Goal: Task Accomplishment & Management: Complete application form

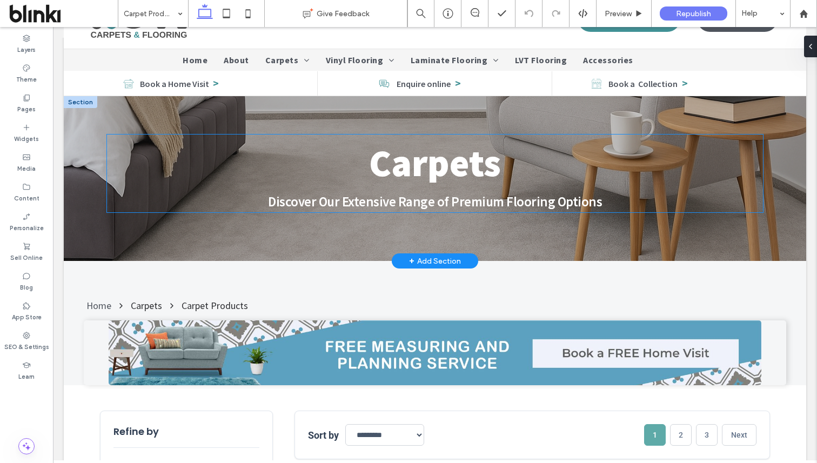
scroll to position [53, 0]
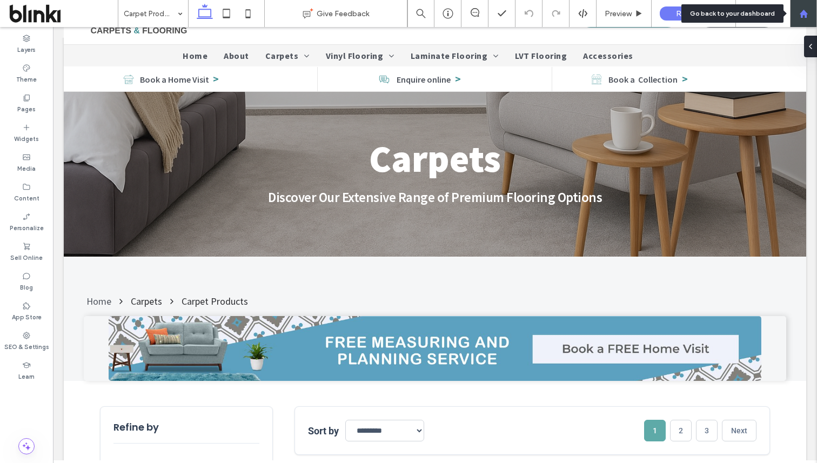
click at [802, 8] on div at bounding box center [803, 13] width 27 height 27
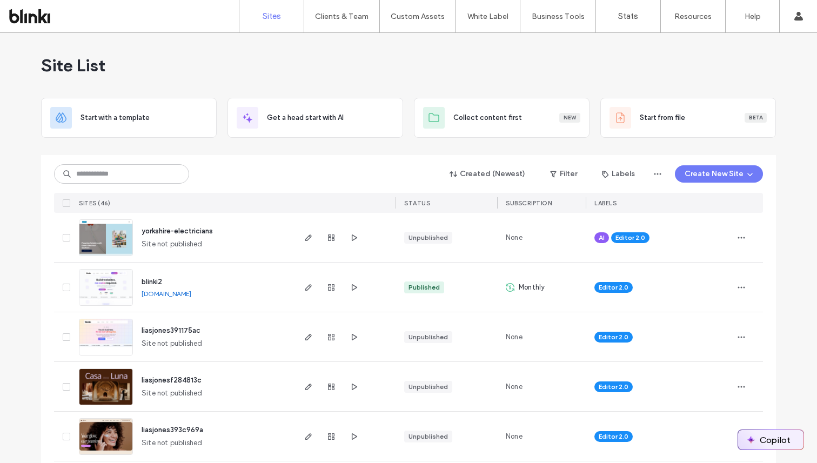
click at [748, 436] on img "button" at bounding box center [751, 440] width 9 height 9
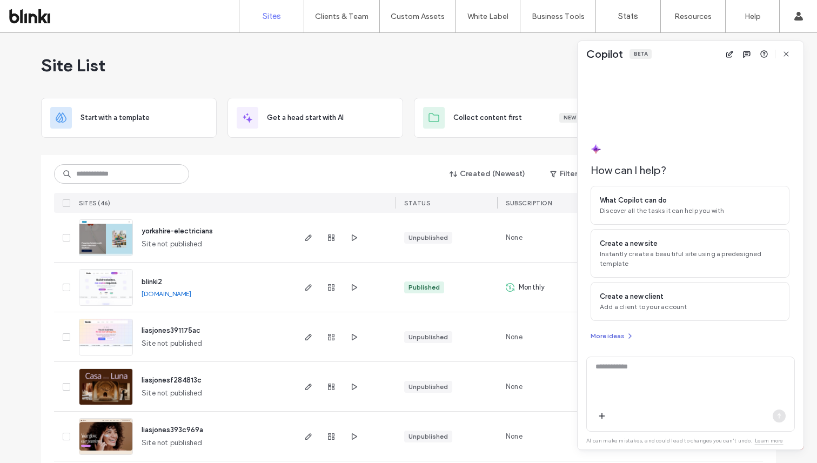
click at [626, 333] on icon "button" at bounding box center [630, 336] width 9 height 9
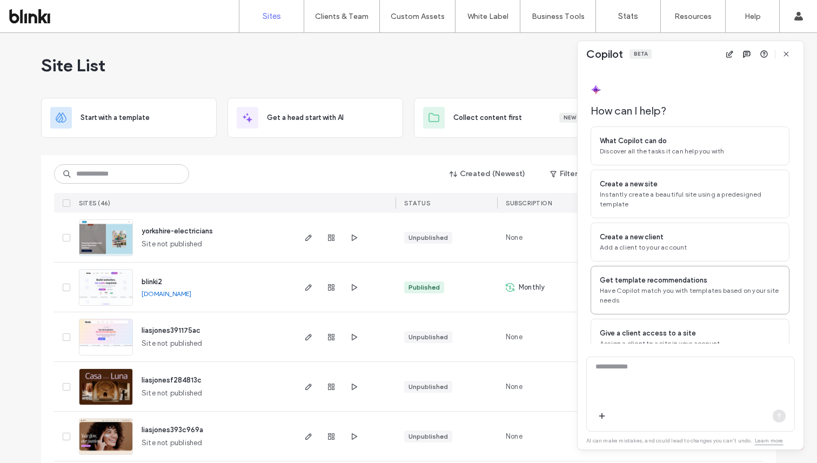
scroll to position [15, 0]
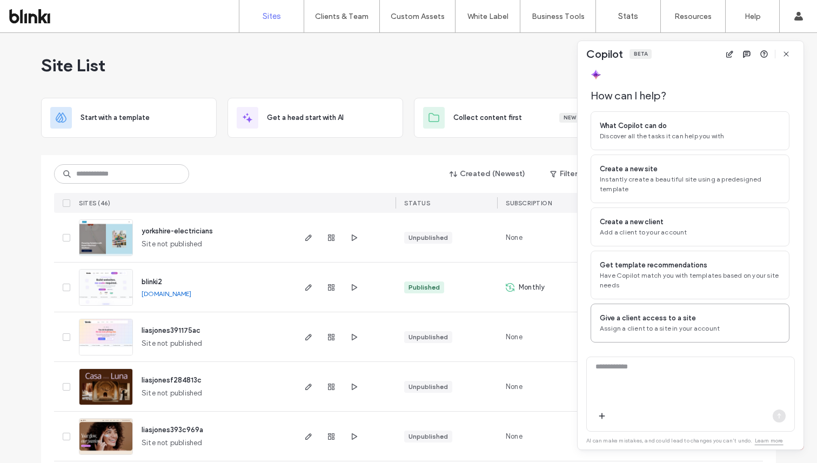
click at [655, 312] on div "Give a client access to a site Assign a client to a site in your account" at bounding box center [690, 323] width 199 height 39
type textarea "**********"
click at [734, 392] on textarea "**********" at bounding box center [691, 383] width 208 height 42
click at [598, 417] on icon "button" at bounding box center [602, 416] width 9 height 9
click at [602, 416] on use "button" at bounding box center [602, 416] width 6 height 6
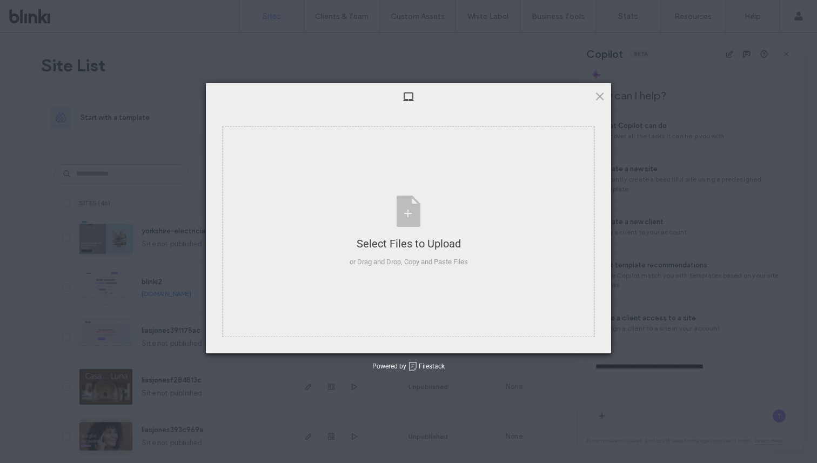
click at [597, 102] on div at bounding box center [408, 96] width 405 height 27
click at [599, 97] on span at bounding box center [600, 96] width 12 height 12
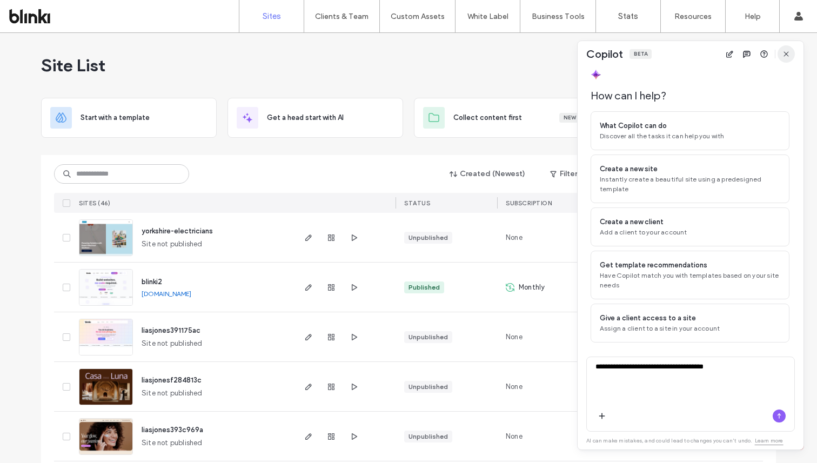
click at [789, 54] on icon "button" at bounding box center [786, 54] width 9 height 9
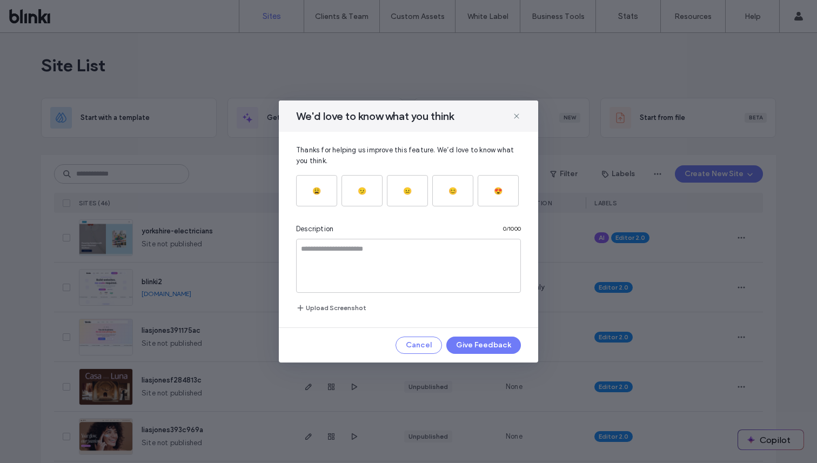
click at [521, 115] on div "We'd love to know what you think" at bounding box center [408, 116] width 259 height 31
click at [508, 115] on div "We'd love to know what you think" at bounding box center [408, 116] width 259 height 31
click at [515, 115] on icon at bounding box center [516, 116] width 9 height 9
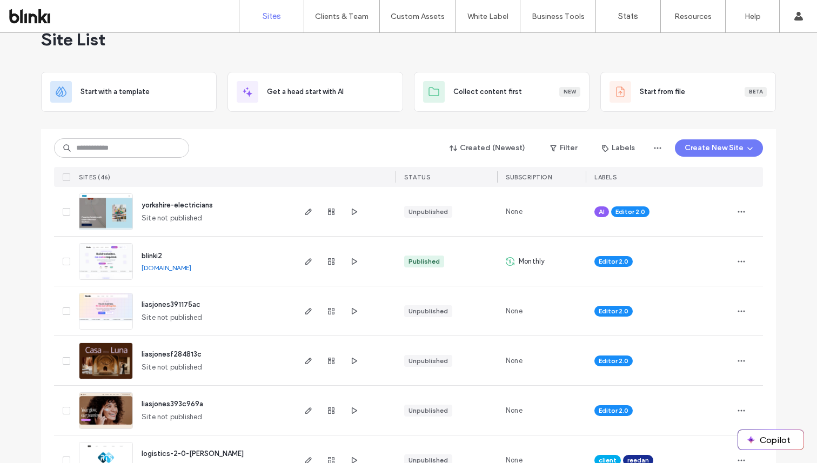
scroll to position [11, 0]
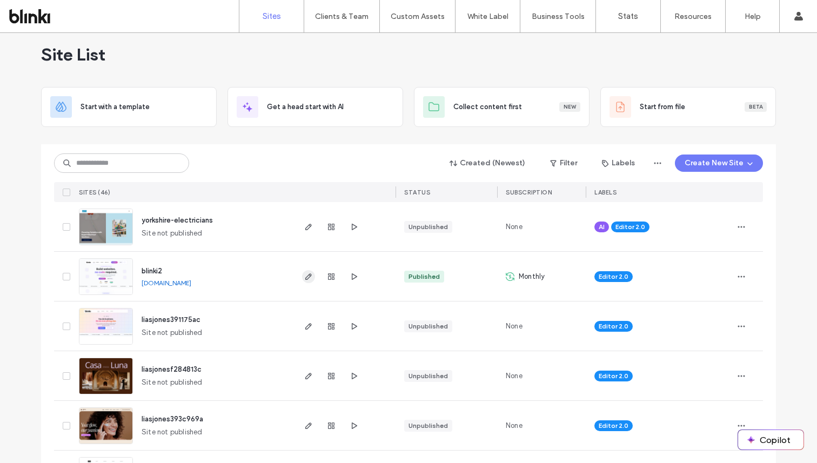
click at [304, 275] on icon "button" at bounding box center [308, 276] width 9 height 9
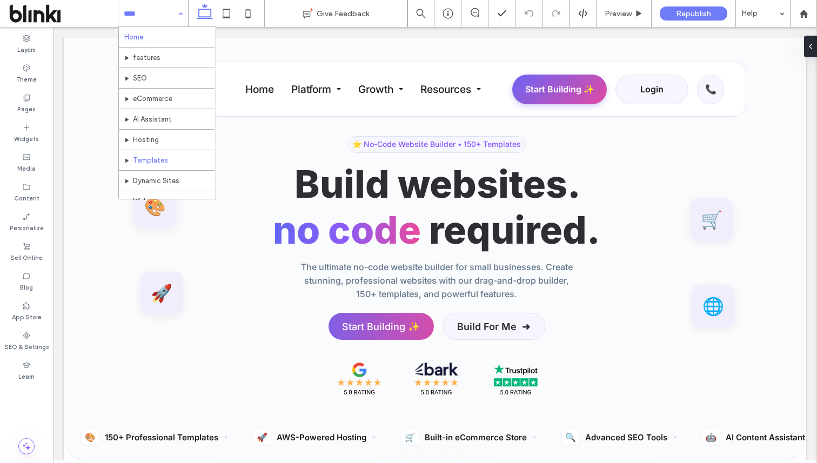
scroll to position [79, 0]
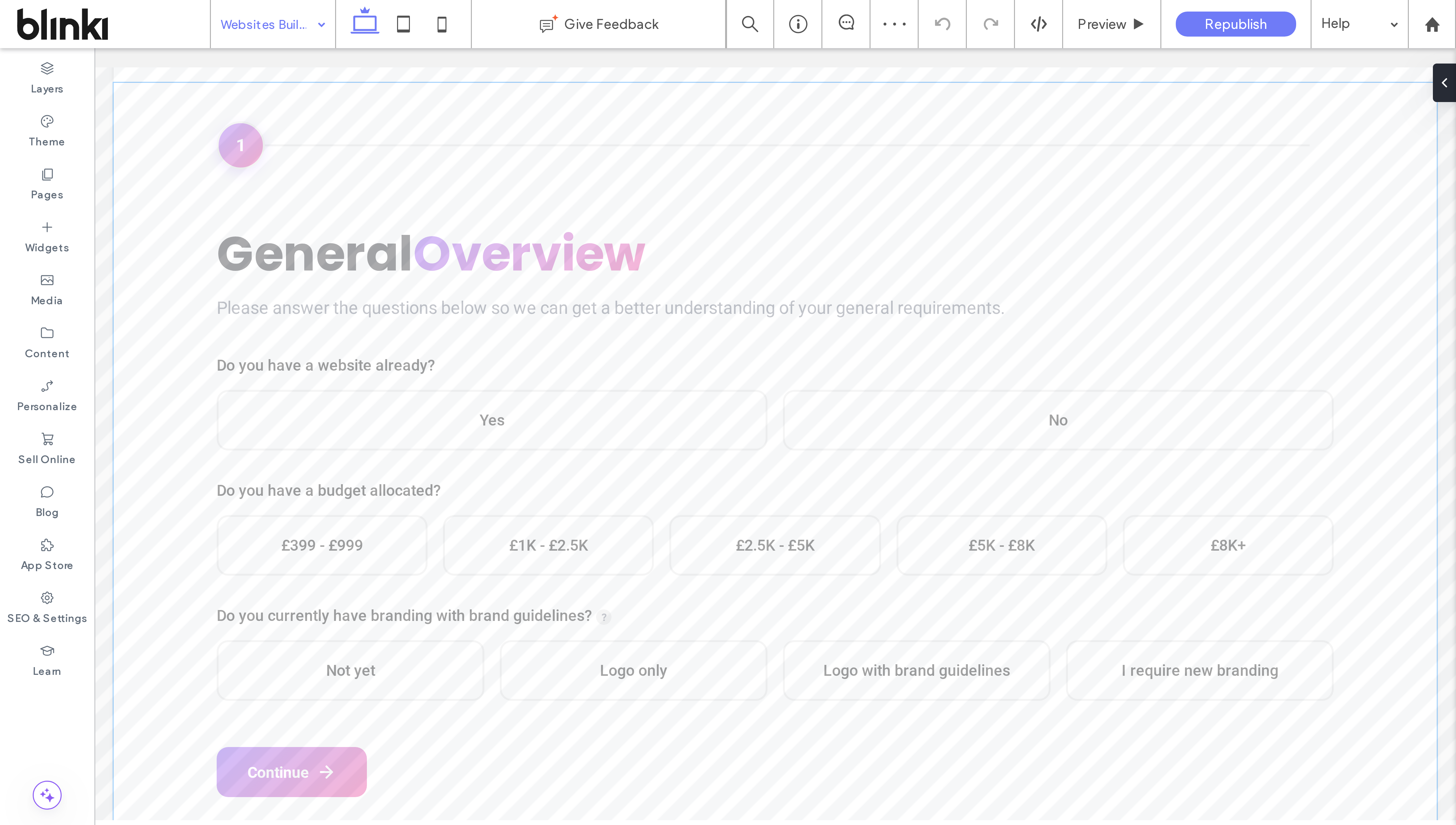
scroll to position [221, 0]
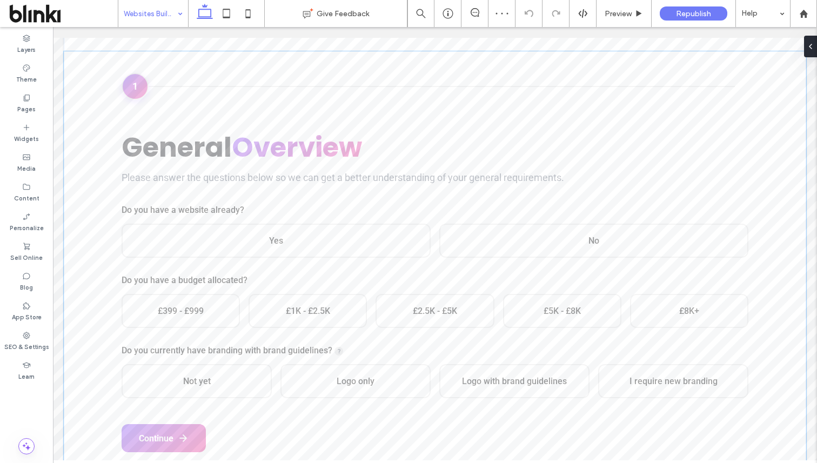
click at [488, 283] on label "Do you have a budget allocated?" at bounding box center [435, 280] width 627 height 10
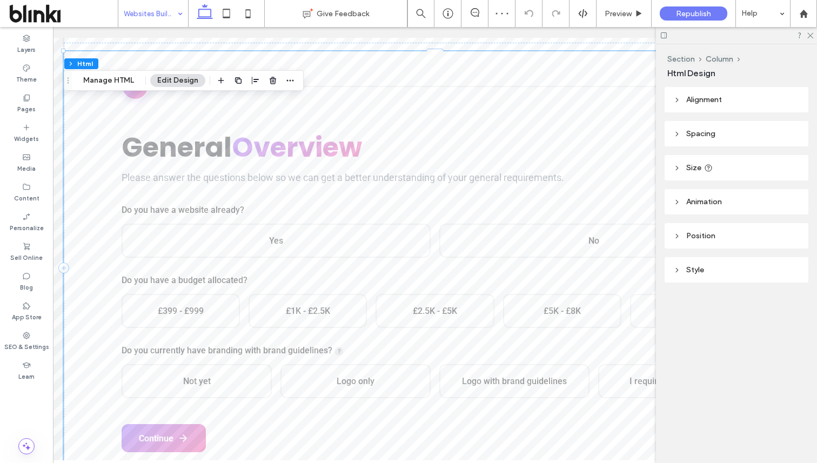
click at [488, 283] on div "1 General Overview Please answer the questions below so we can get a better und…" at bounding box center [435, 267] width 742 height 433
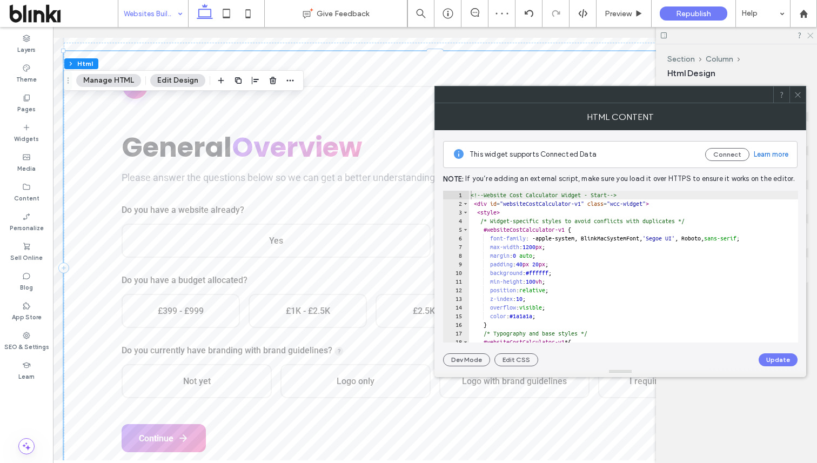
click at [808, 31] on icon at bounding box center [809, 34] width 7 height 7
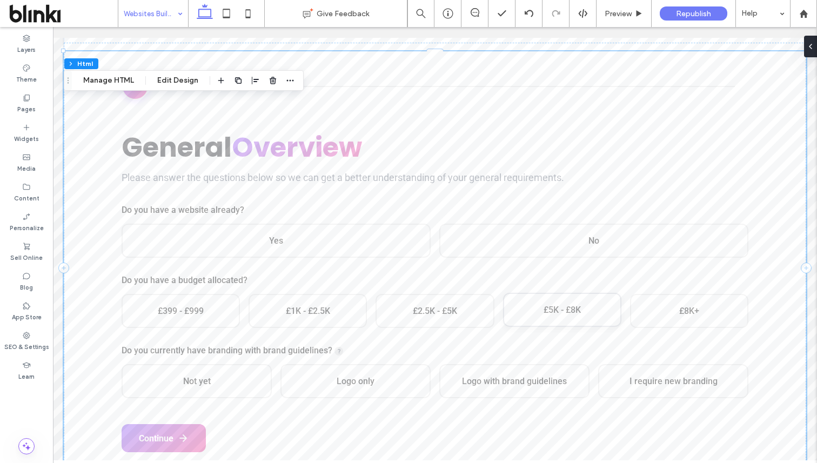
click at [507, 300] on div "£5K - £8K" at bounding box center [562, 310] width 118 height 34
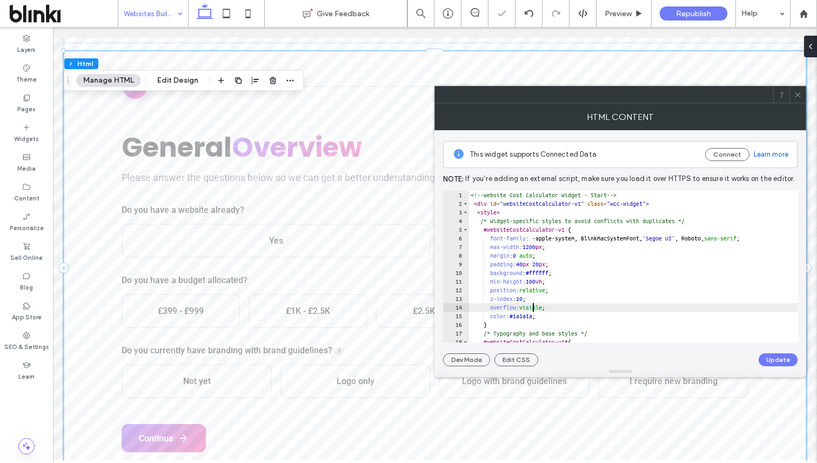
type textarea "**********"
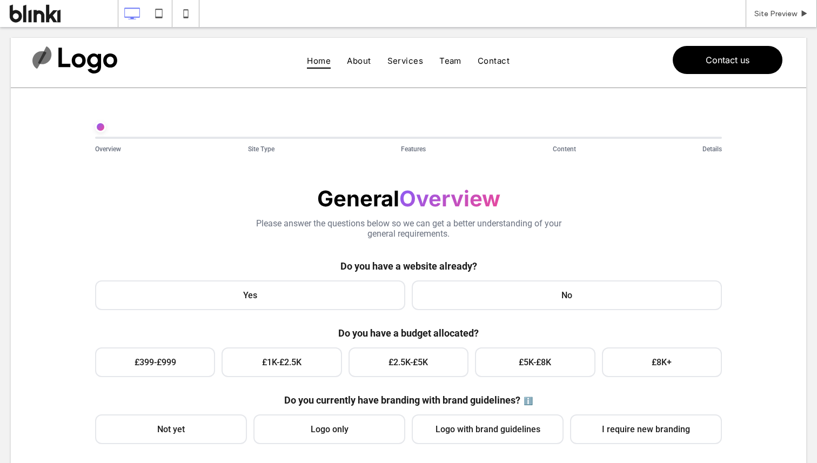
scroll to position [16, 0]
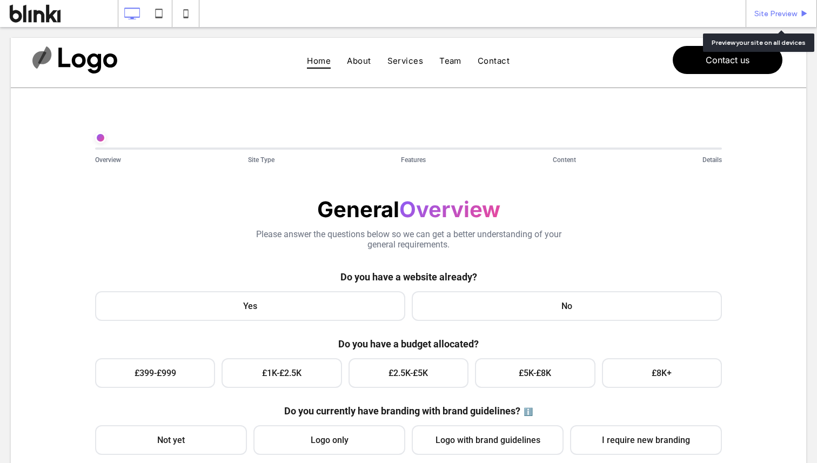
click at [766, 12] on span "Site Preview" at bounding box center [775, 13] width 43 height 9
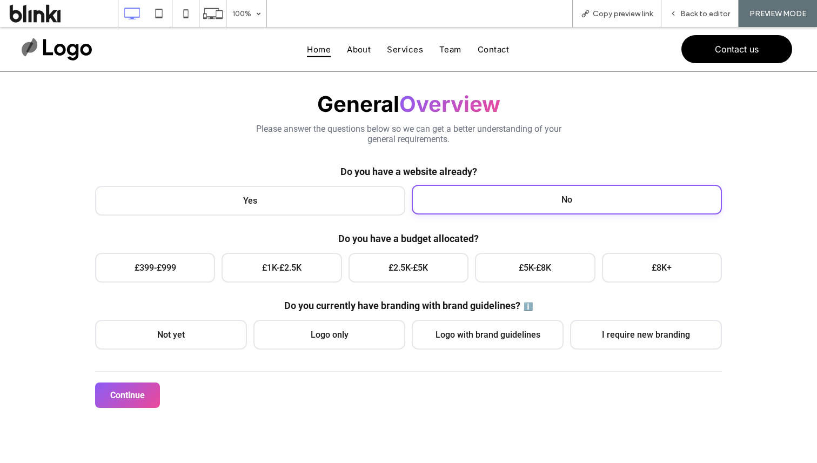
click at [477, 186] on div "No" at bounding box center [567, 200] width 310 height 30
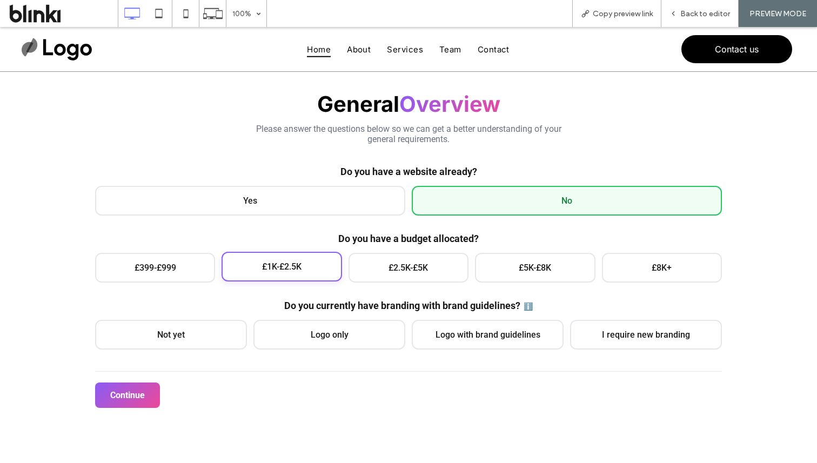
click at [266, 269] on span "£1K-£2.5K" at bounding box center [281, 267] width 39 height 10
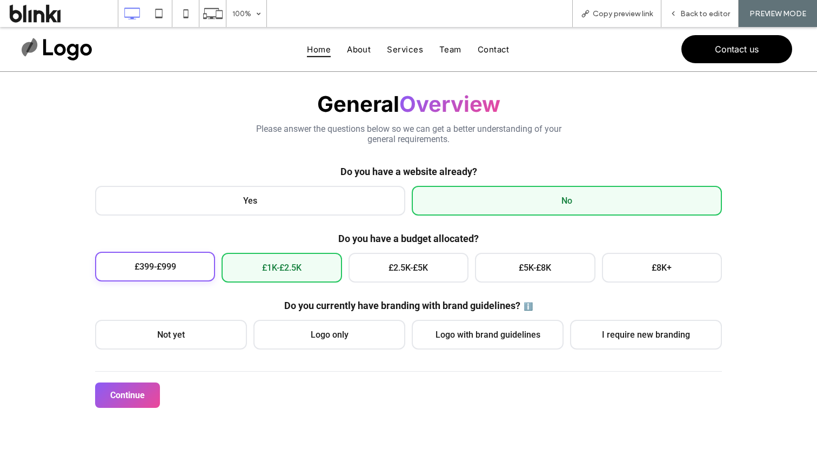
click at [201, 269] on div "£399-£999" at bounding box center [155, 267] width 120 height 30
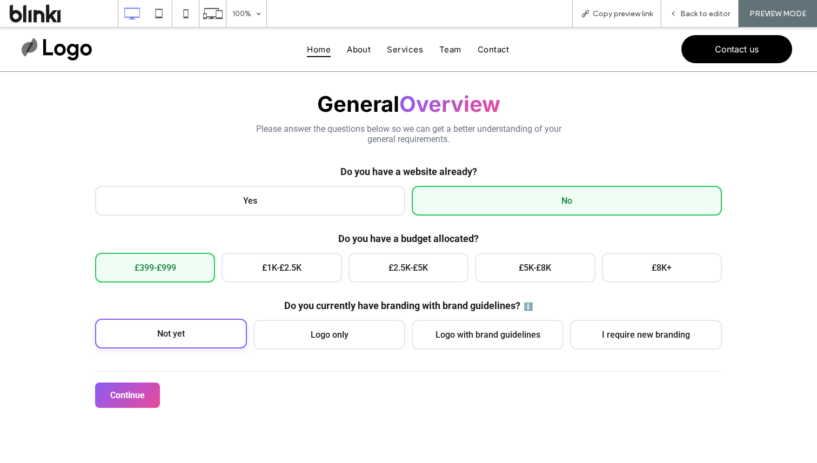
click at [205, 329] on div "Not yet" at bounding box center [171, 334] width 152 height 30
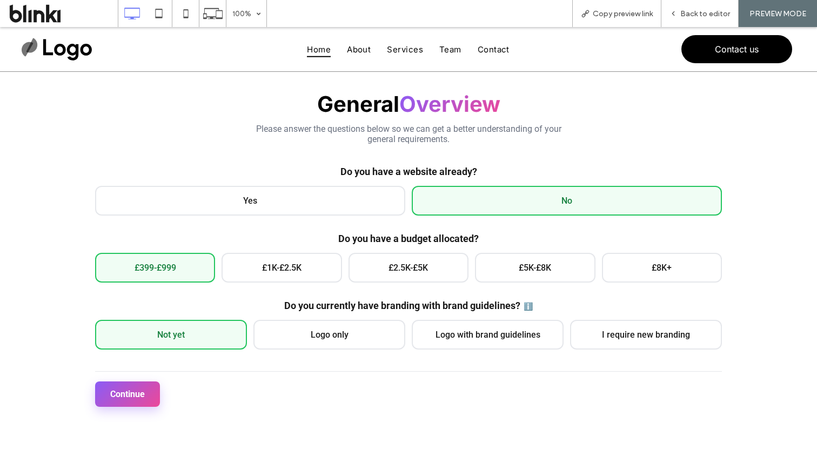
click at [148, 397] on button "Continue" at bounding box center [127, 394] width 65 height 25
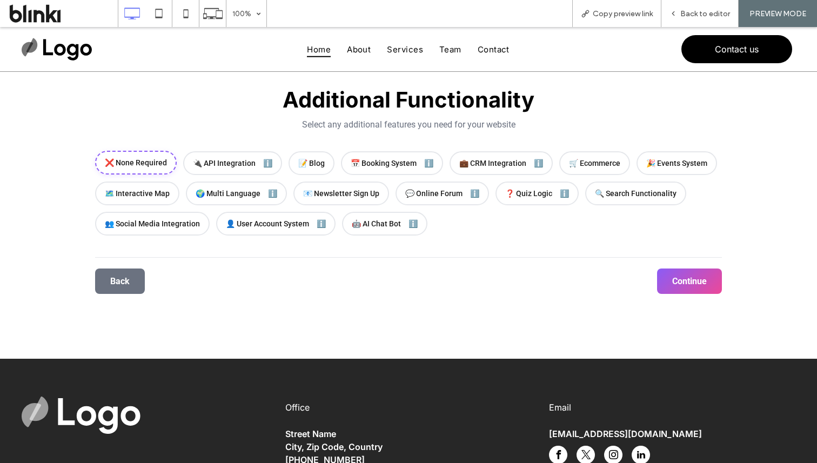
click at [164, 165] on span "❌ None Required" at bounding box center [136, 162] width 62 height 9
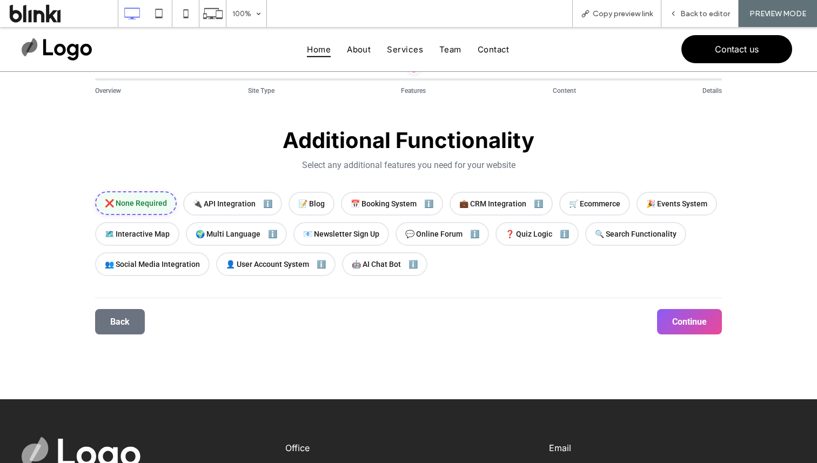
scroll to position [65, 0]
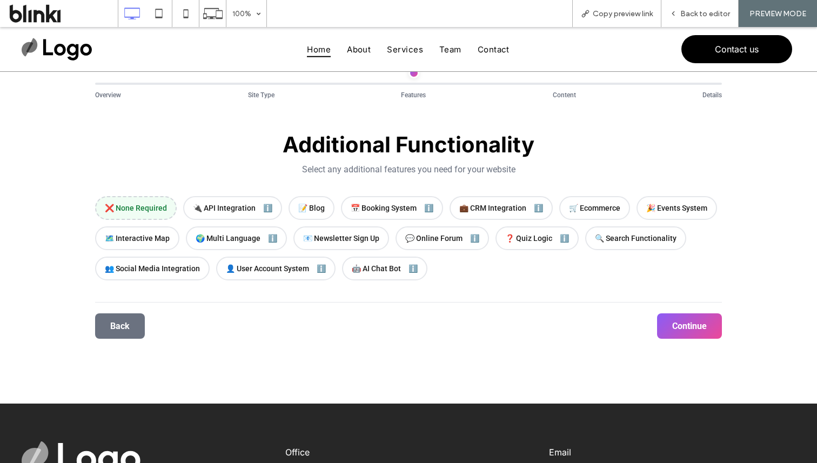
click at [674, 314] on div "Back Continue" at bounding box center [408, 320] width 627 height 37
click at [681, 330] on button "Continue" at bounding box center [689, 324] width 65 height 25
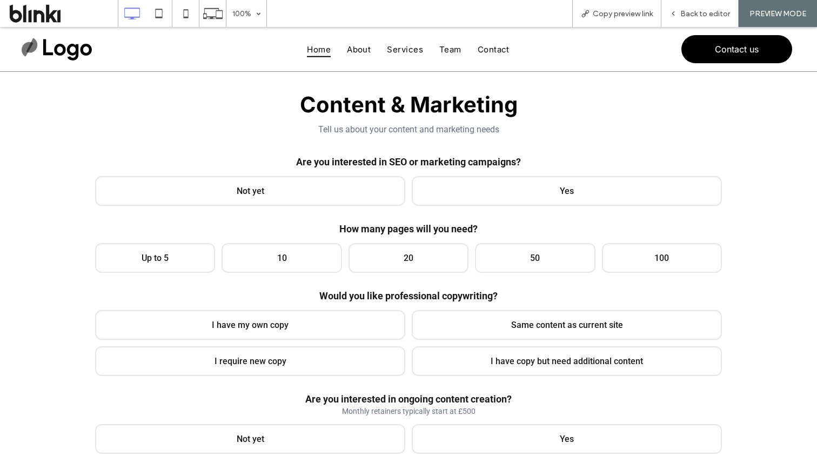
scroll to position [110, 0]
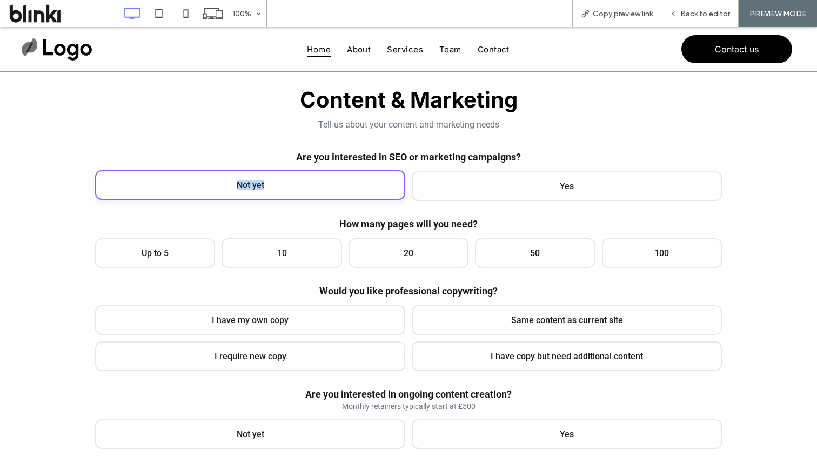
click at [346, 180] on div "Not yet" at bounding box center [250, 185] width 310 height 30
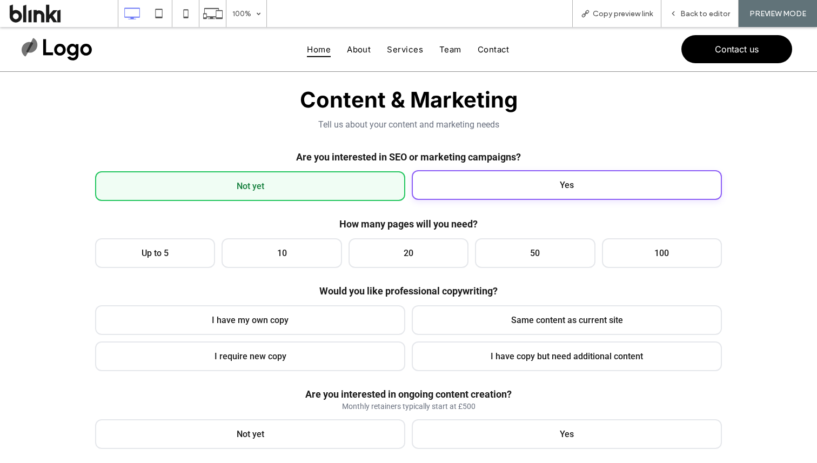
click at [487, 197] on div "Yes" at bounding box center [567, 185] width 310 height 30
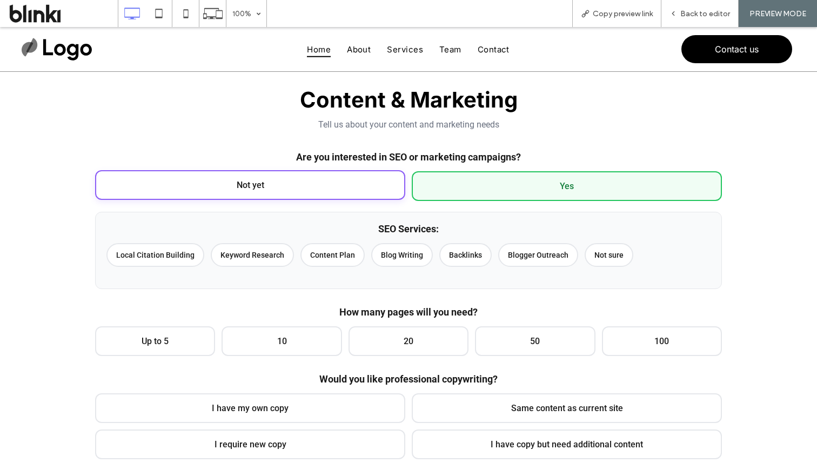
click at [376, 189] on div "Not yet" at bounding box center [250, 185] width 310 height 30
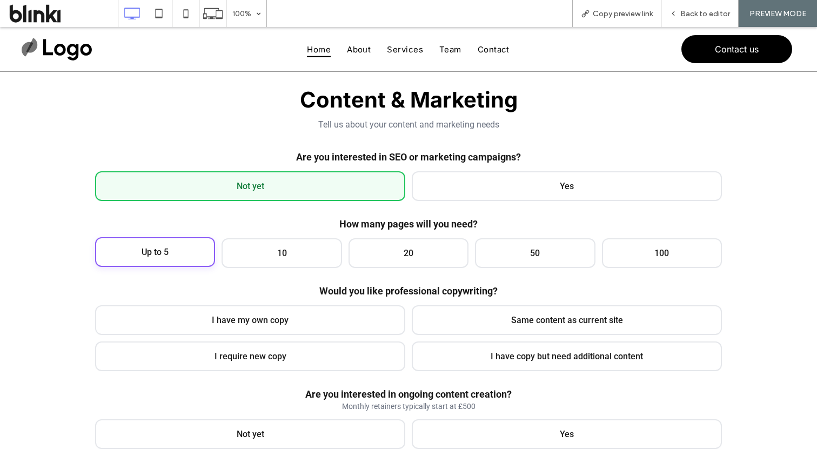
click at [207, 246] on div "Up to 5" at bounding box center [155, 252] width 120 height 30
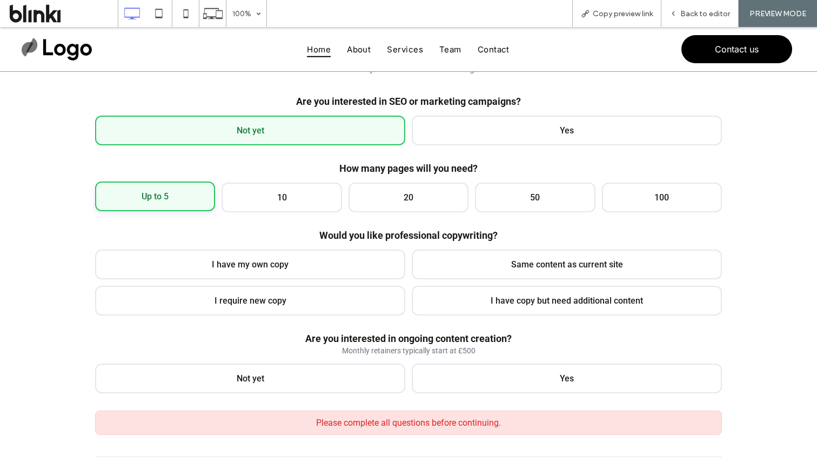
scroll to position [172, 0]
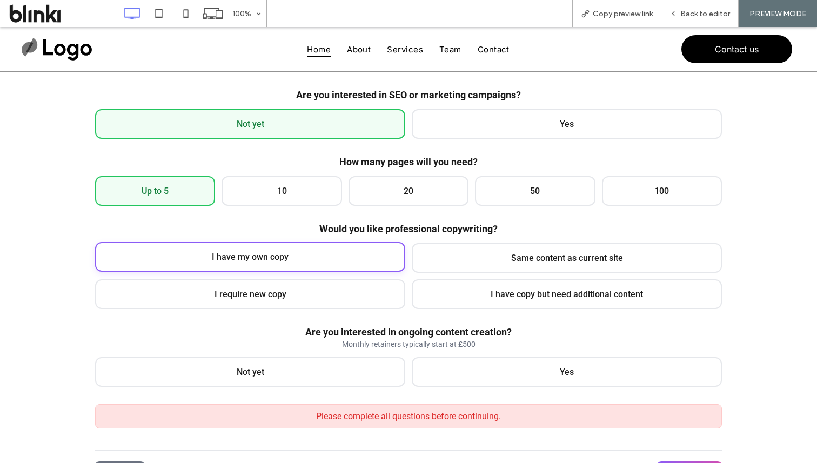
click at [231, 250] on div "I have my own copy" at bounding box center [250, 257] width 310 height 30
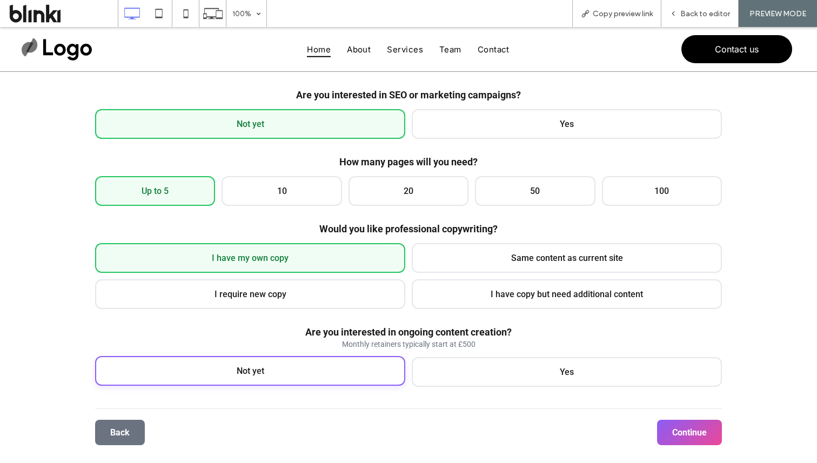
click at [311, 366] on div "Not yet" at bounding box center [250, 371] width 310 height 30
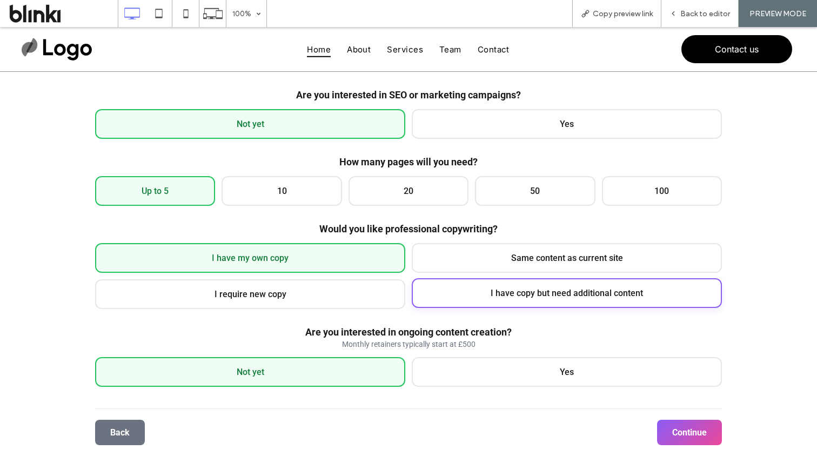
click at [533, 284] on div "I have copy but need additional content" at bounding box center [567, 293] width 310 height 30
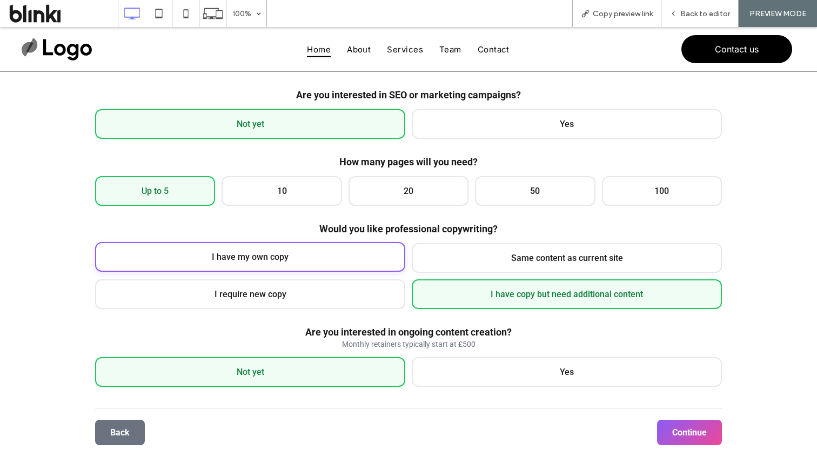
click at [385, 263] on div "I have my own copy" at bounding box center [250, 257] width 310 height 30
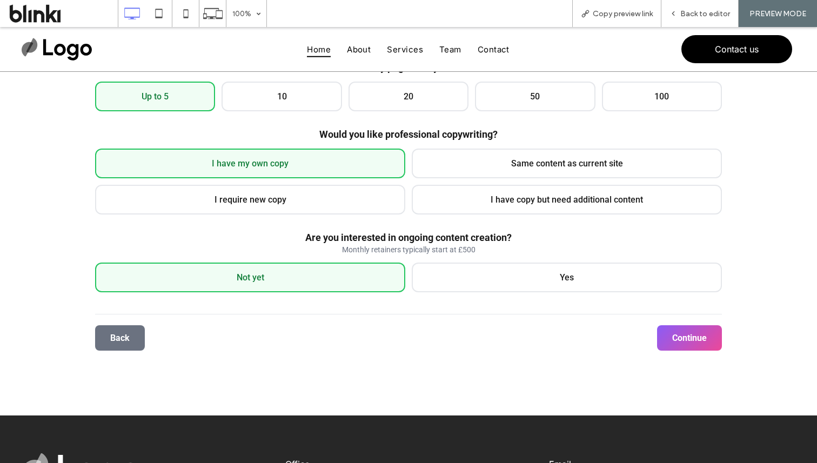
scroll to position [270, 0]
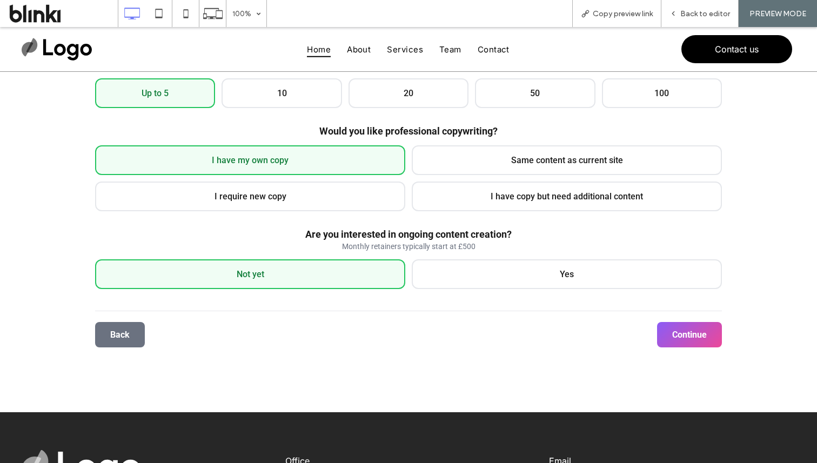
click at [646, 330] on div "Back Continue" at bounding box center [408, 329] width 627 height 37
click at [682, 336] on button "Continue" at bounding box center [689, 333] width 65 height 25
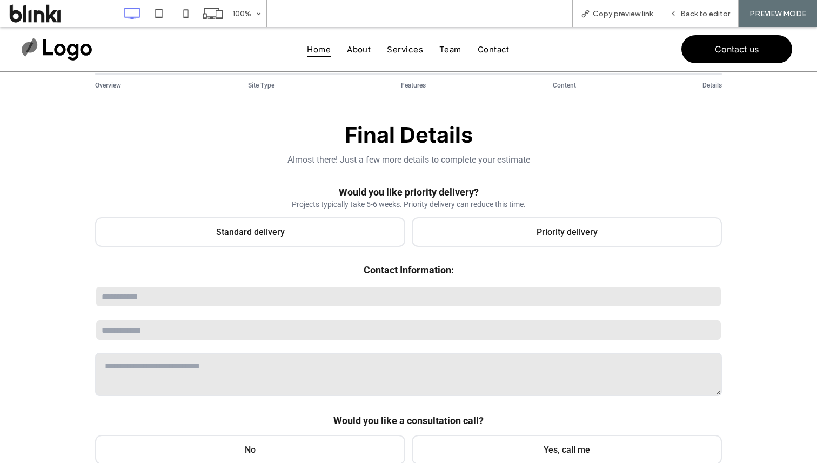
scroll to position [77, 0]
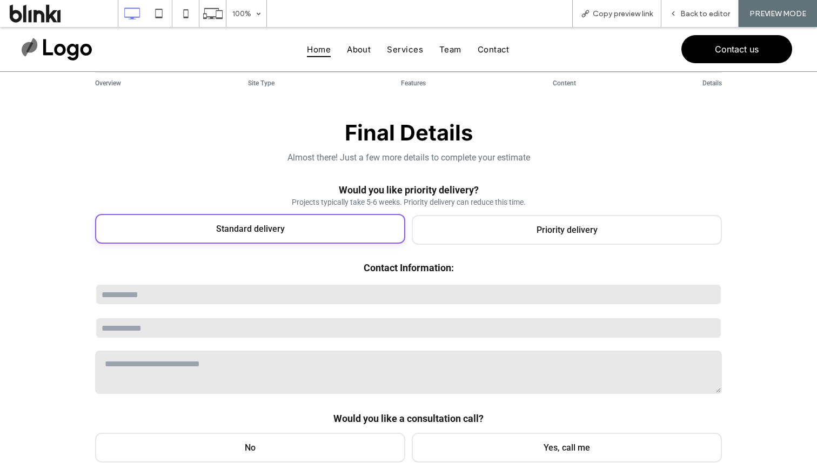
click at [377, 225] on div "Standard delivery" at bounding box center [250, 229] width 310 height 30
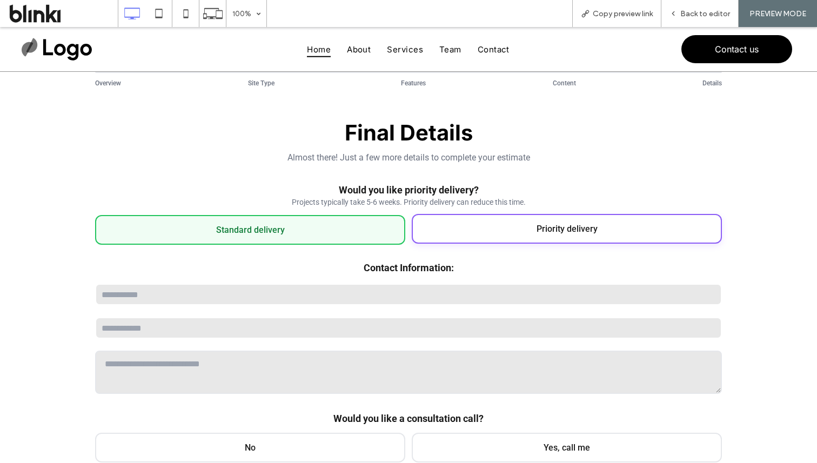
click at [449, 229] on div "Priority delivery" at bounding box center [567, 229] width 310 height 30
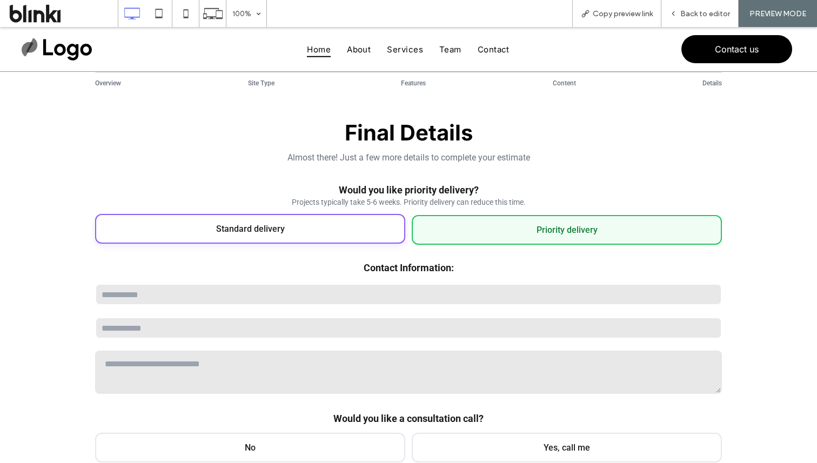
click at [380, 238] on div "Standard delivery" at bounding box center [250, 229] width 310 height 30
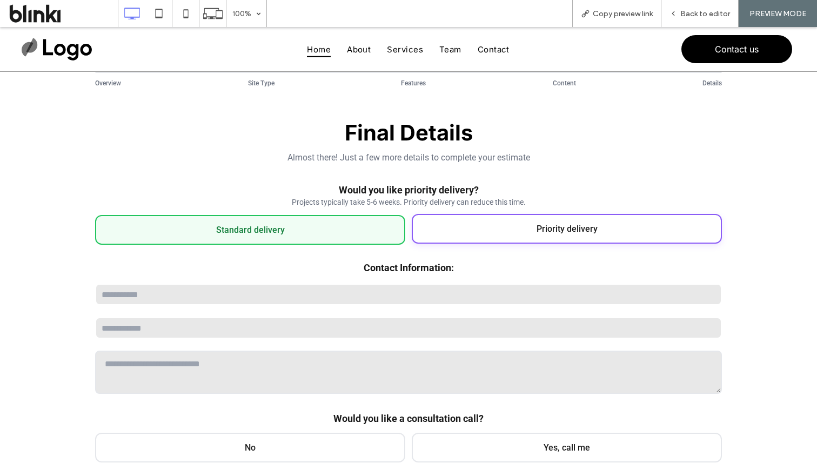
click at [442, 239] on div "Priority delivery" at bounding box center [567, 229] width 310 height 30
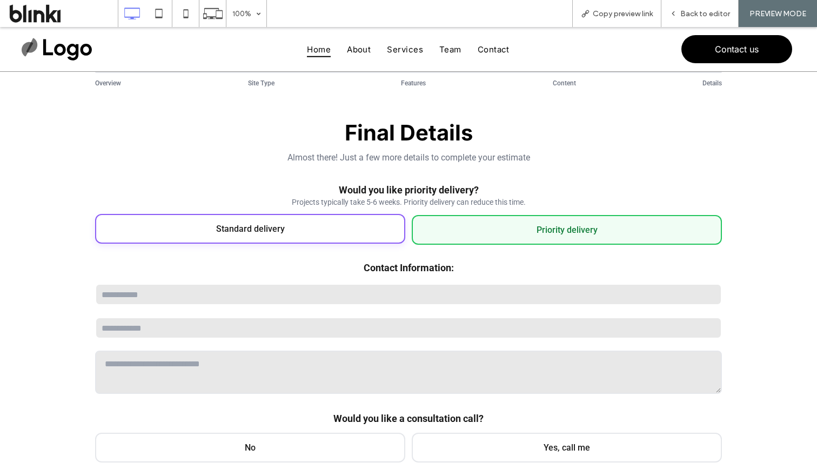
click at [356, 239] on div "Standard delivery" at bounding box center [250, 229] width 310 height 30
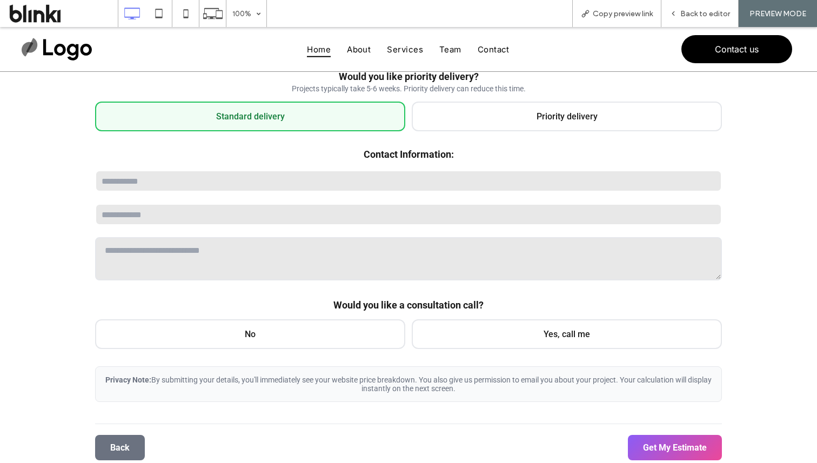
scroll to position [217, 0]
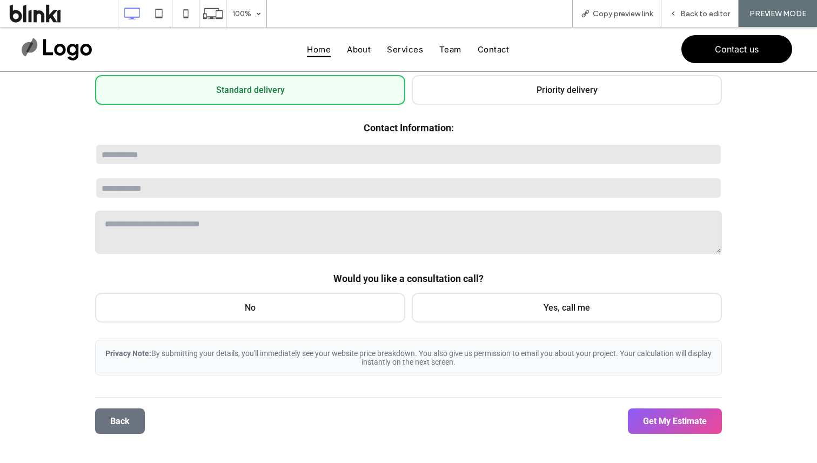
click at [343, 307] on div "No" at bounding box center [250, 308] width 310 height 30
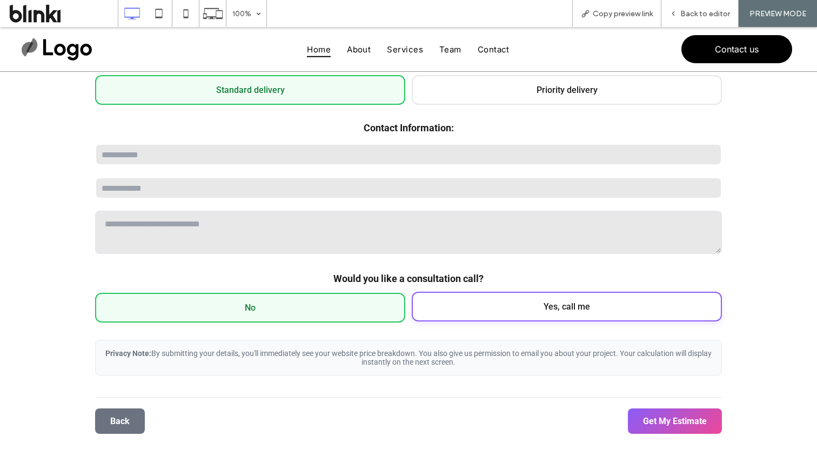
click at [456, 319] on div "Yes, call me" at bounding box center [567, 307] width 310 height 30
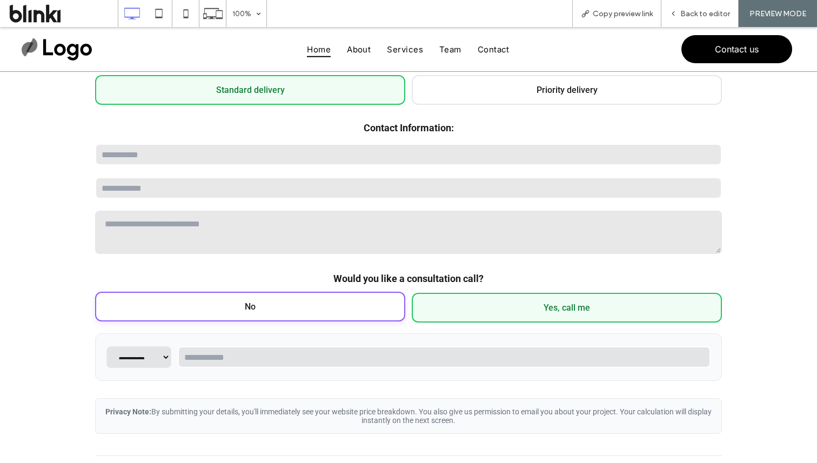
click at [374, 320] on div "No" at bounding box center [250, 307] width 310 height 30
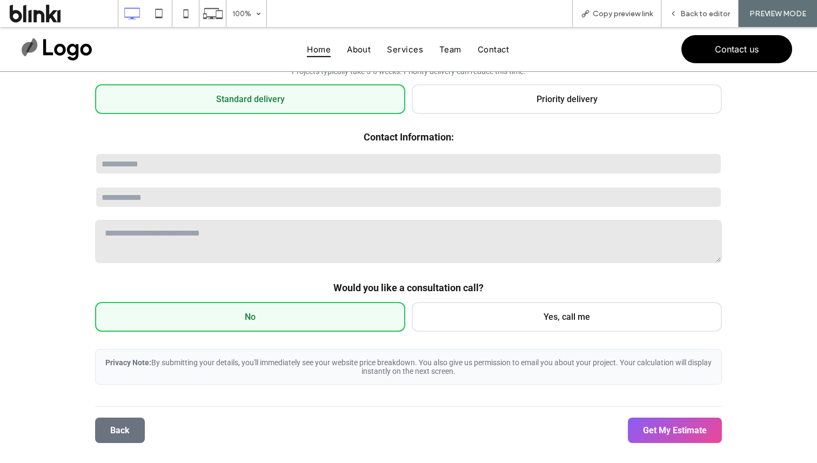
scroll to position [223, 0]
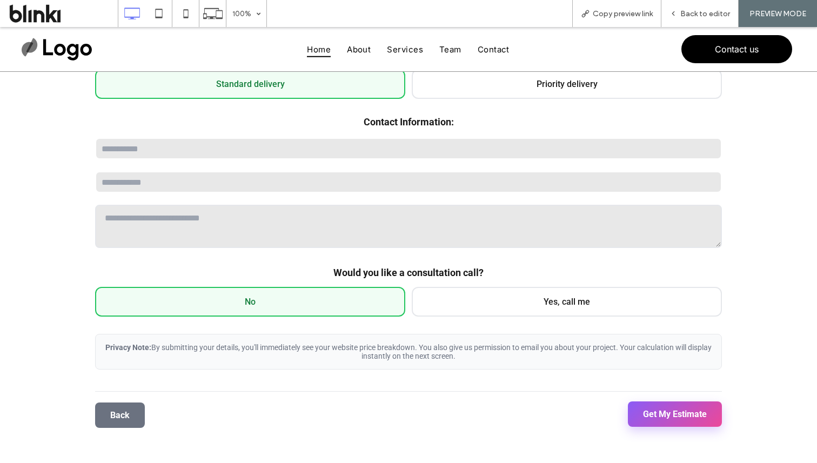
click at [653, 420] on button "Get My Estimate" at bounding box center [675, 413] width 94 height 25
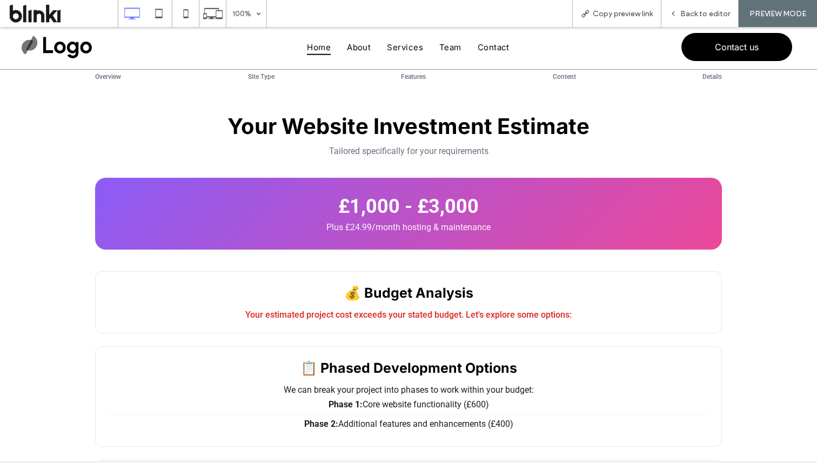
scroll to position [0, 0]
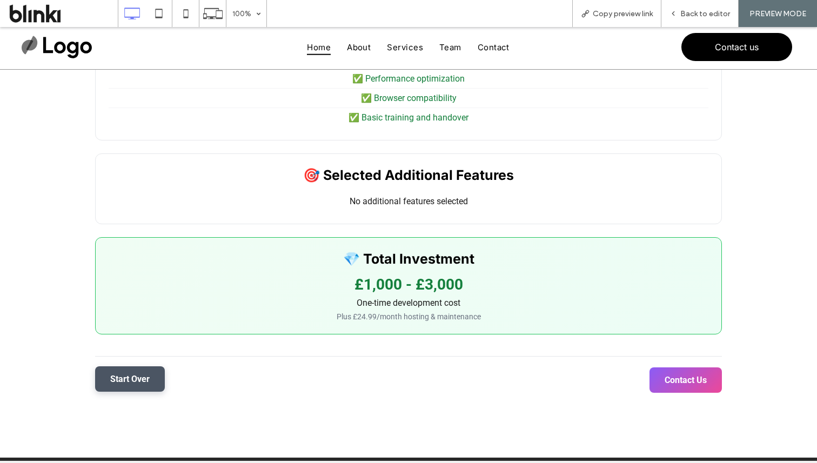
click at [138, 392] on button "Start Over" at bounding box center [130, 378] width 70 height 25
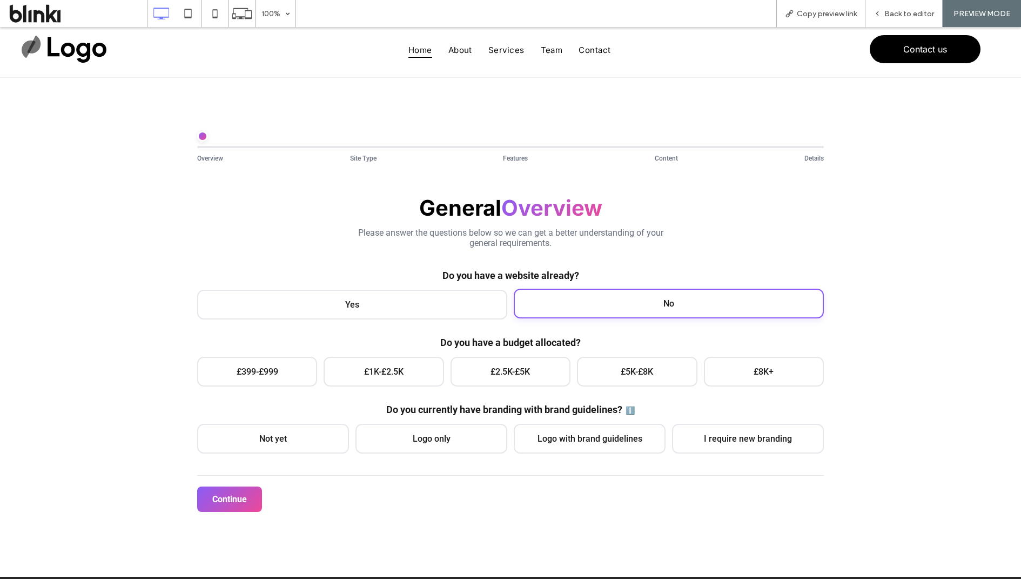
scroll to position [3, 0]
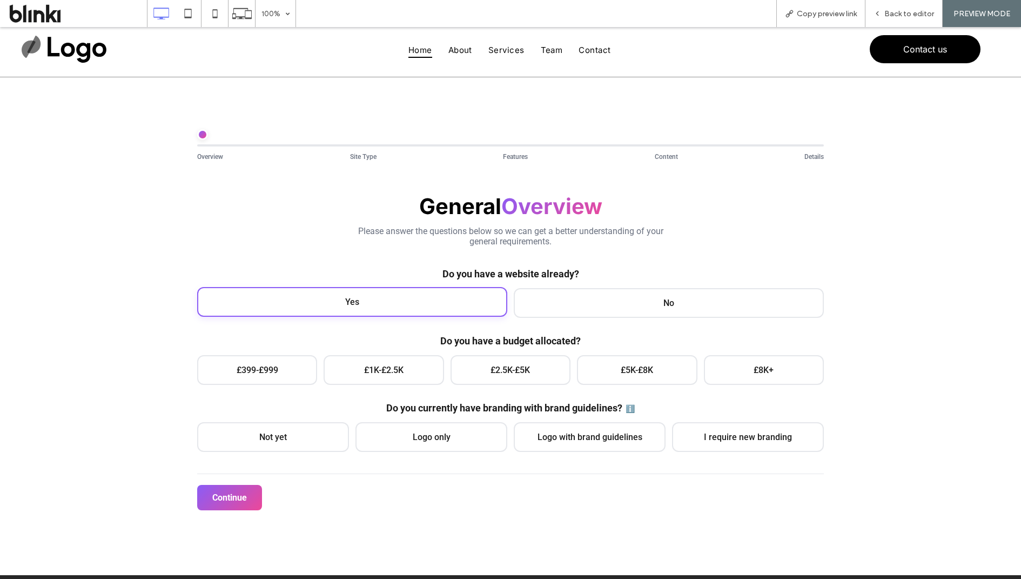
click at [447, 310] on div "Yes" at bounding box center [352, 302] width 310 height 30
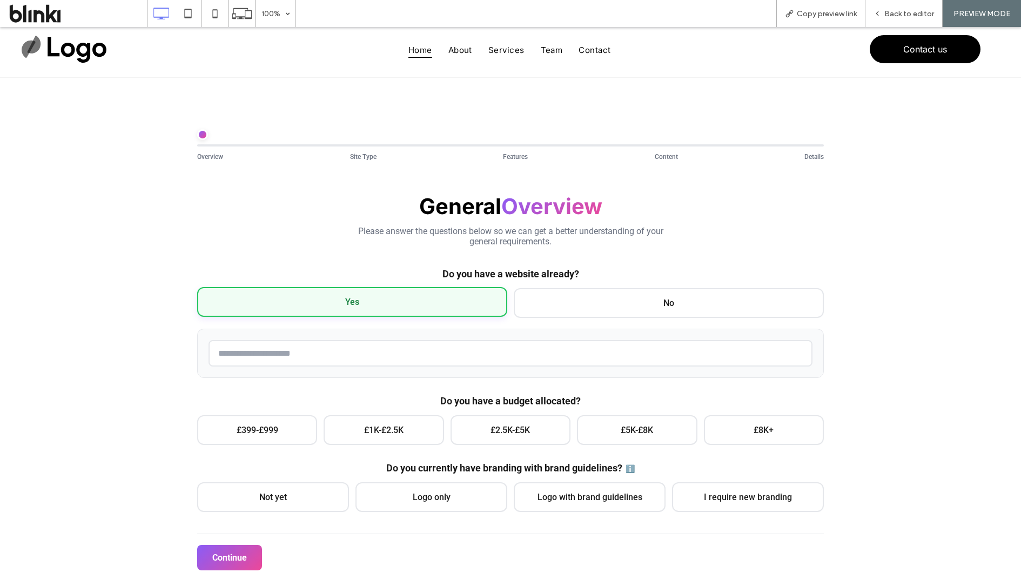
click at [501, 300] on div "Yes" at bounding box center [352, 302] width 310 height 30
click at [544, 299] on div "No" at bounding box center [669, 302] width 310 height 30
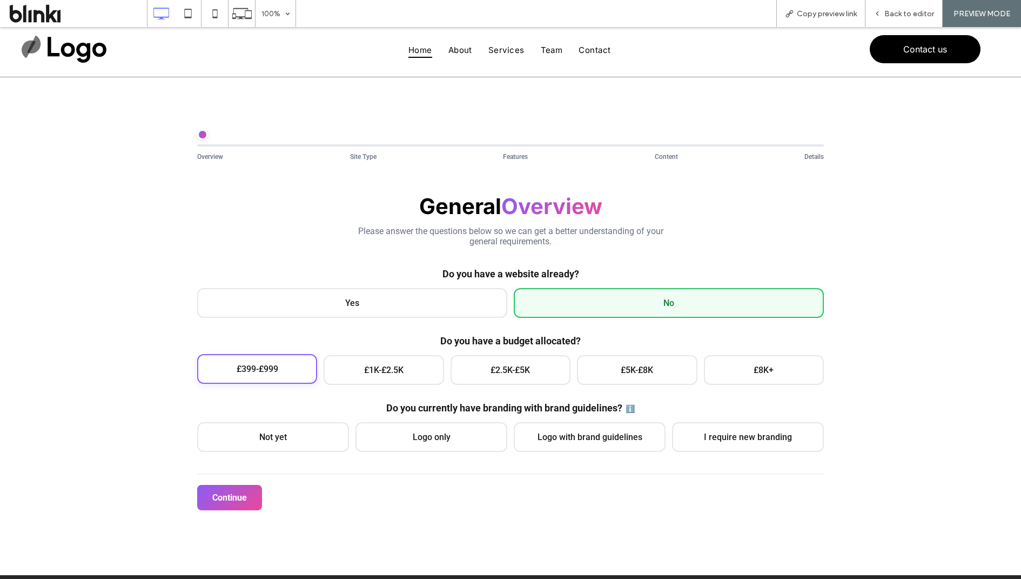
click at [278, 368] on span "£399-£999" at bounding box center [258, 369] width 42 height 10
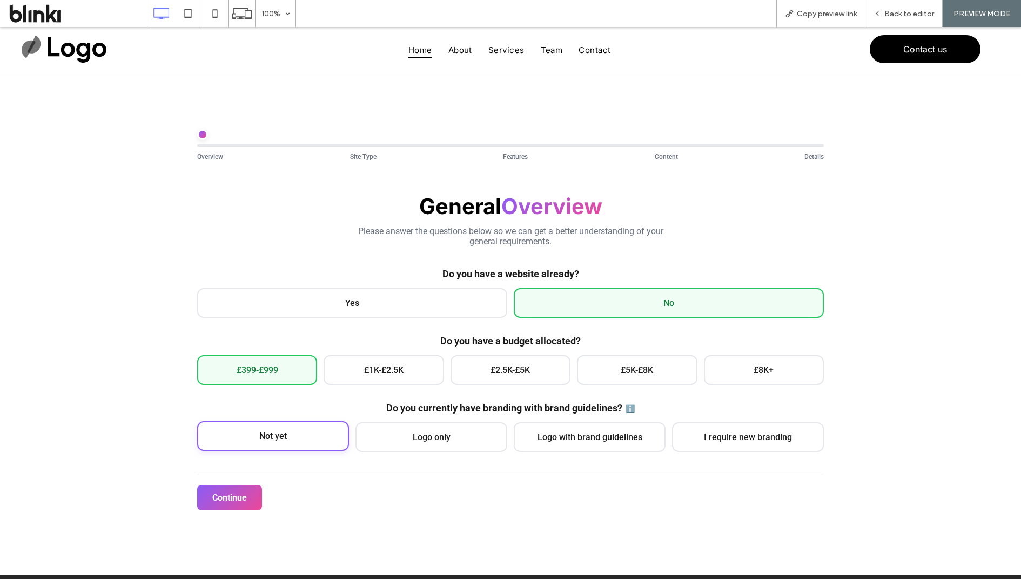
click at [287, 436] on span "Not yet" at bounding box center [273, 436] width 28 height 10
click at [231, 463] on button "Continue" at bounding box center [229, 496] width 65 height 25
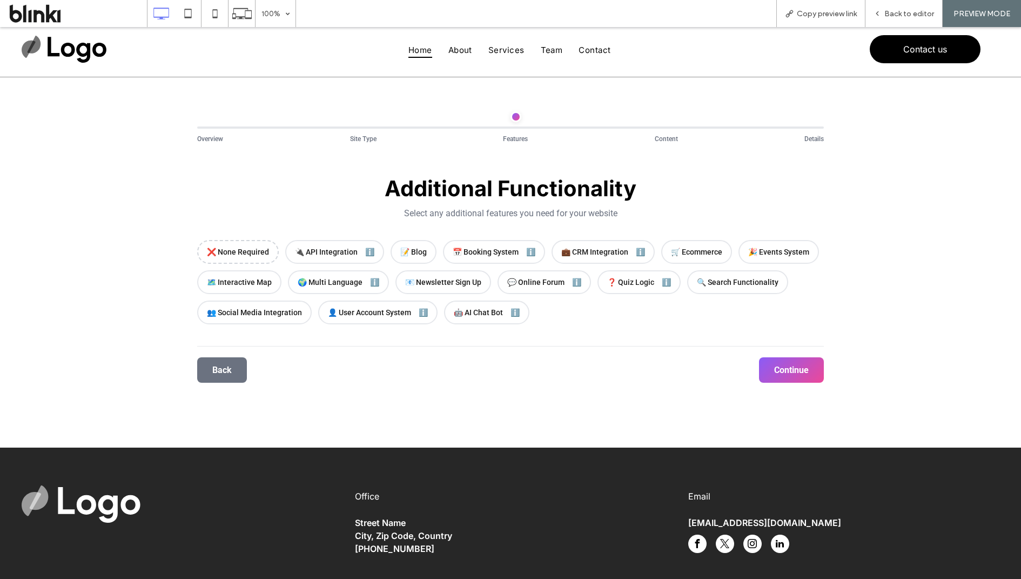
scroll to position [0, 0]
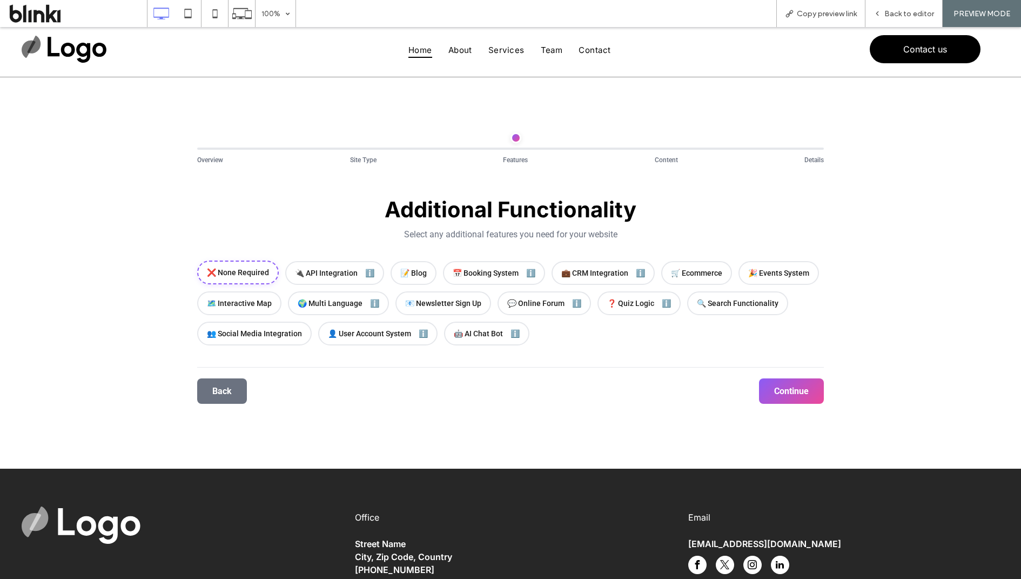
click at [267, 273] on span "❌ None Required" at bounding box center [238, 272] width 62 height 9
click at [791, 396] on button "Continue" at bounding box center [791, 389] width 65 height 25
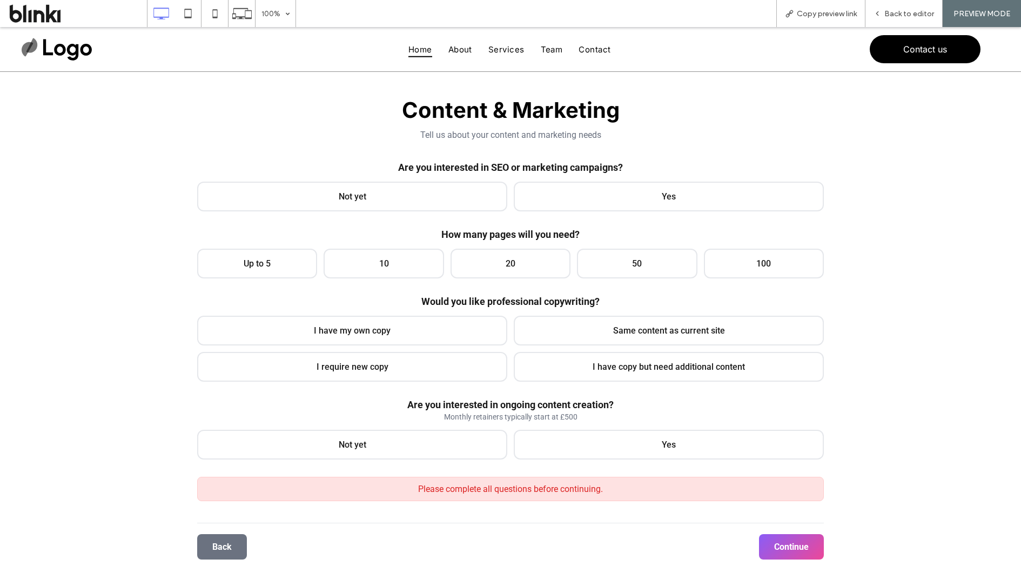
scroll to position [97, 0]
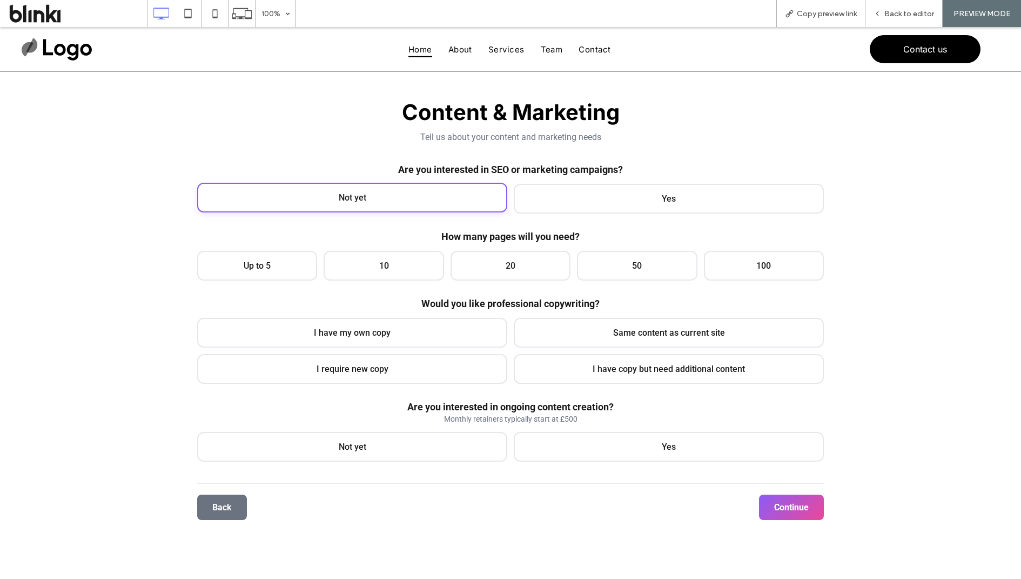
click at [480, 204] on div "Not yet" at bounding box center [352, 198] width 310 height 30
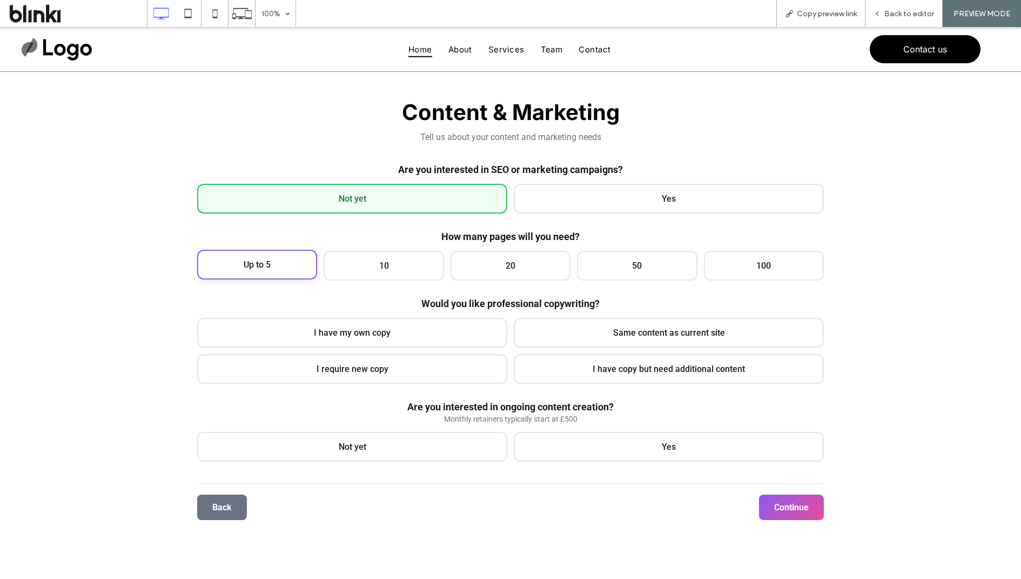
click at [264, 279] on div "Up to 5 10 20 50 100" at bounding box center [510, 266] width 627 height 30
click at [274, 255] on div "Up to 5" at bounding box center [257, 265] width 120 height 30
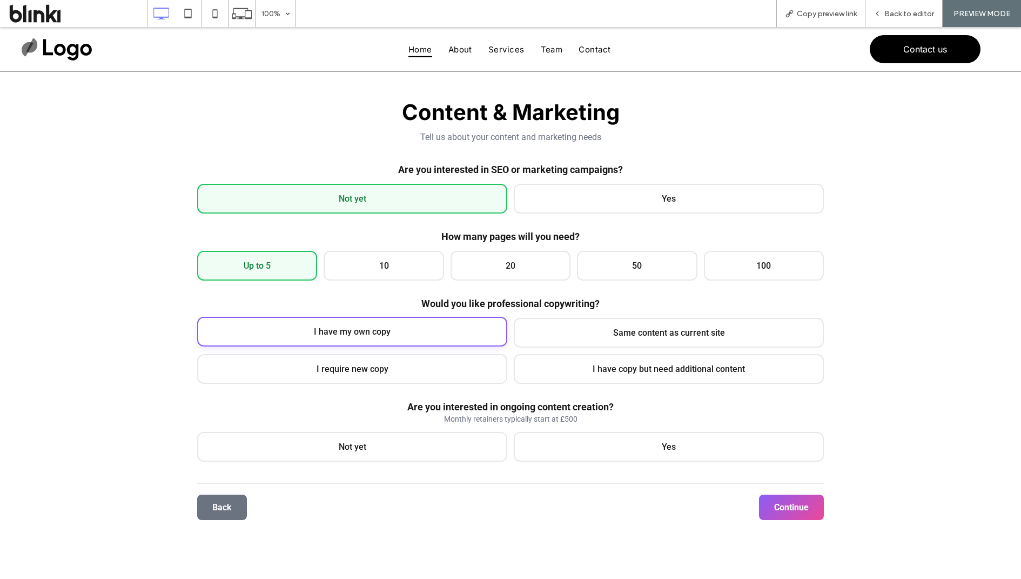
click at [317, 320] on div "I have my own copy" at bounding box center [352, 332] width 310 height 30
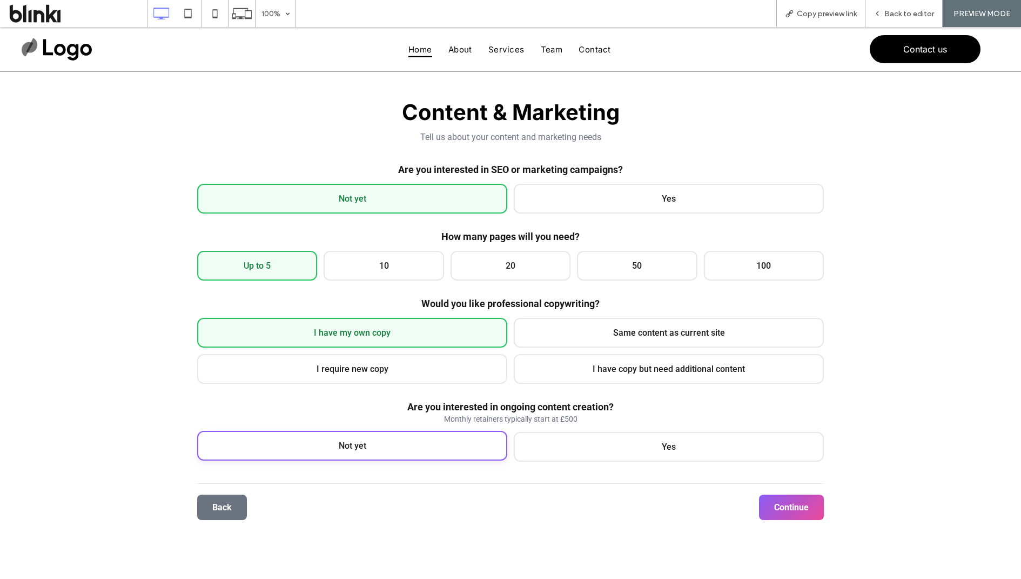
click at [377, 440] on div "Not yet" at bounding box center [352, 446] width 310 height 30
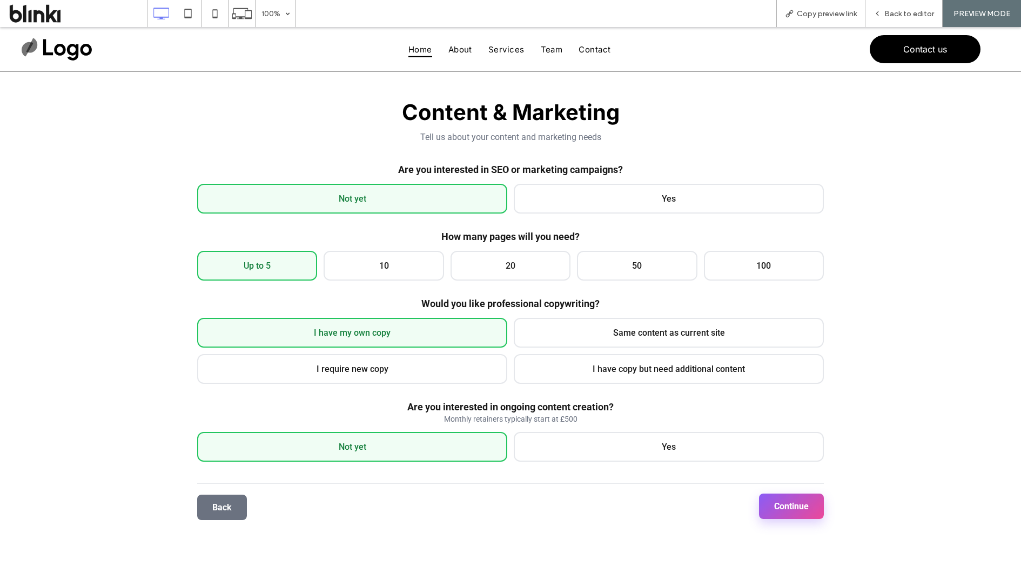
click at [778, 463] on button "Continue" at bounding box center [791, 505] width 65 height 25
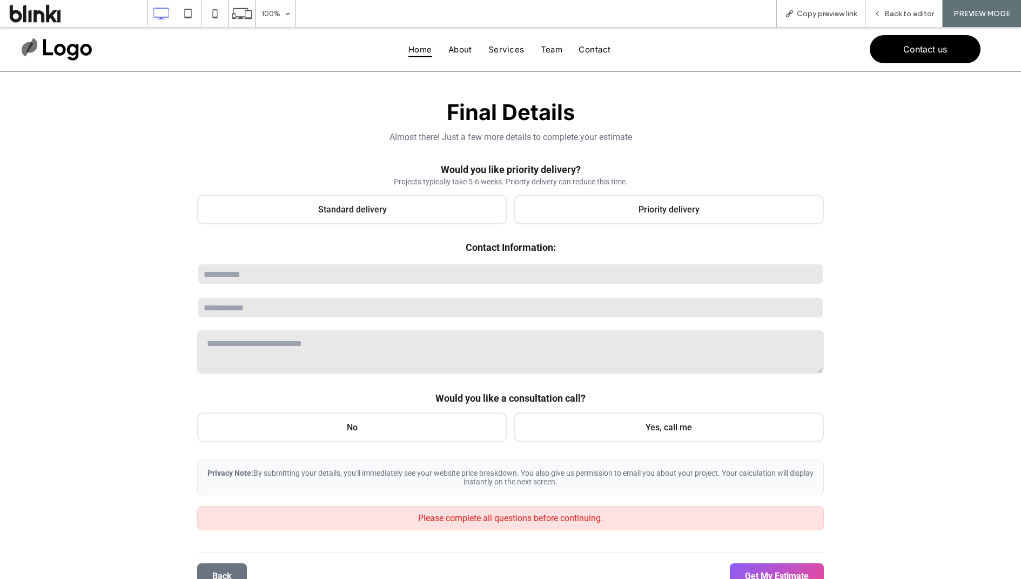
scroll to position [110, 0]
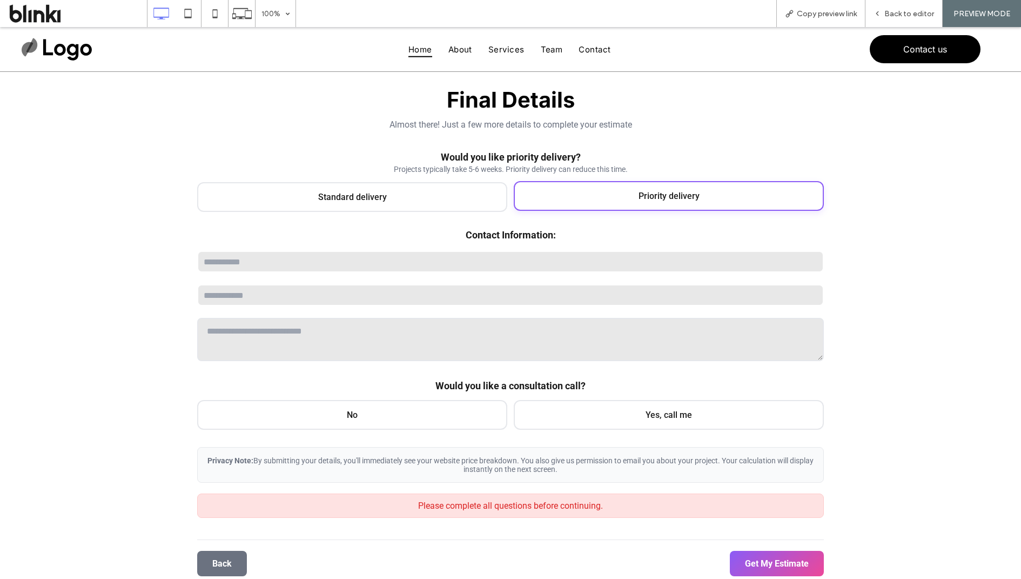
click at [591, 199] on div "Priority delivery" at bounding box center [669, 196] width 310 height 30
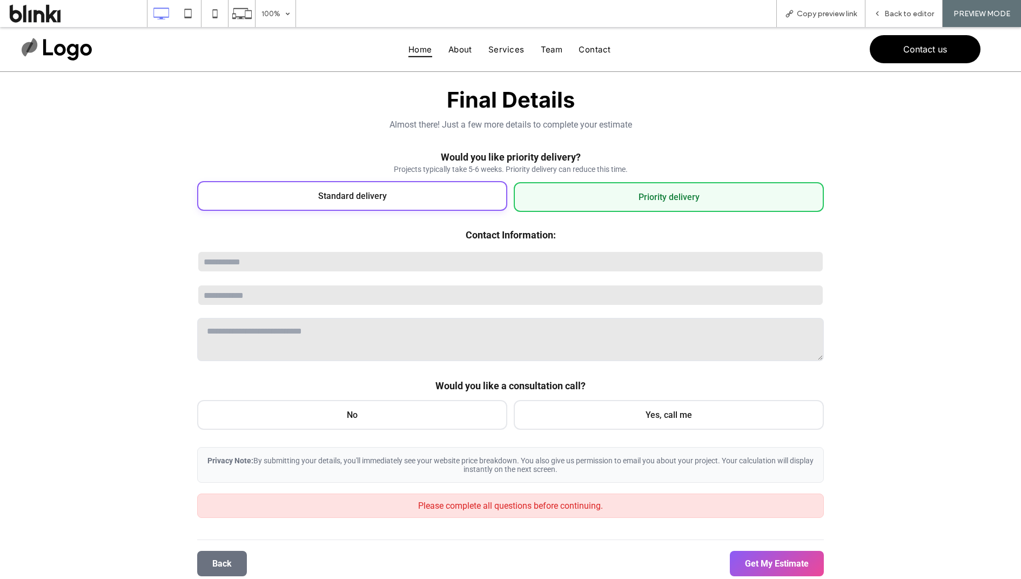
click at [482, 191] on div "Standard delivery" at bounding box center [352, 196] width 310 height 30
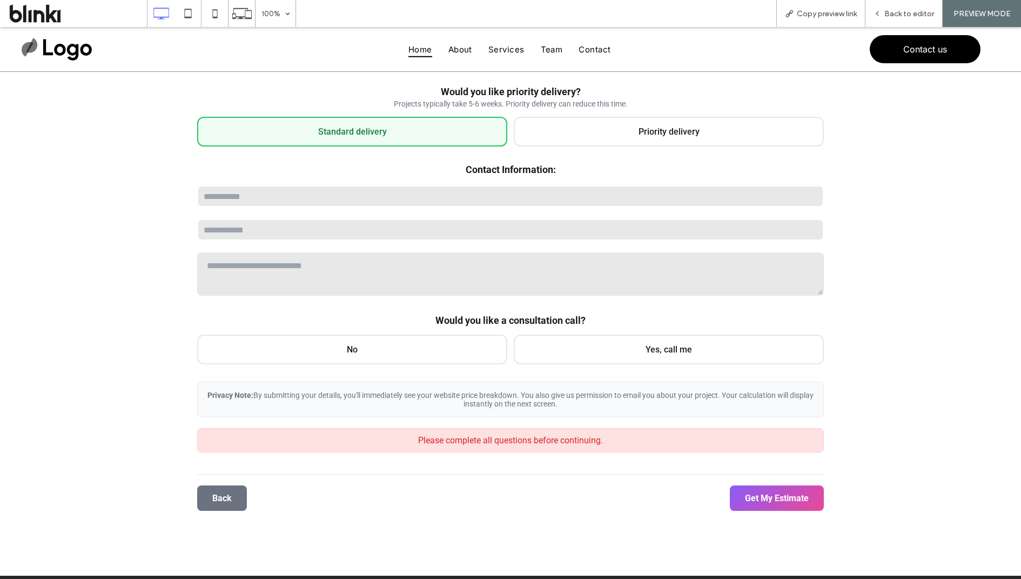
scroll to position [178, 0]
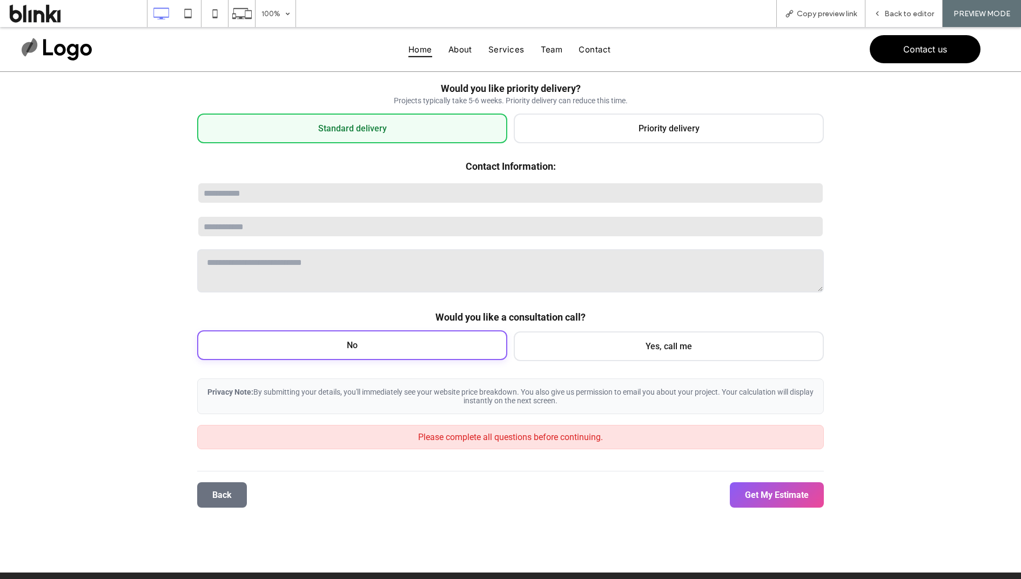
click at [449, 345] on div "No" at bounding box center [352, 345] width 310 height 30
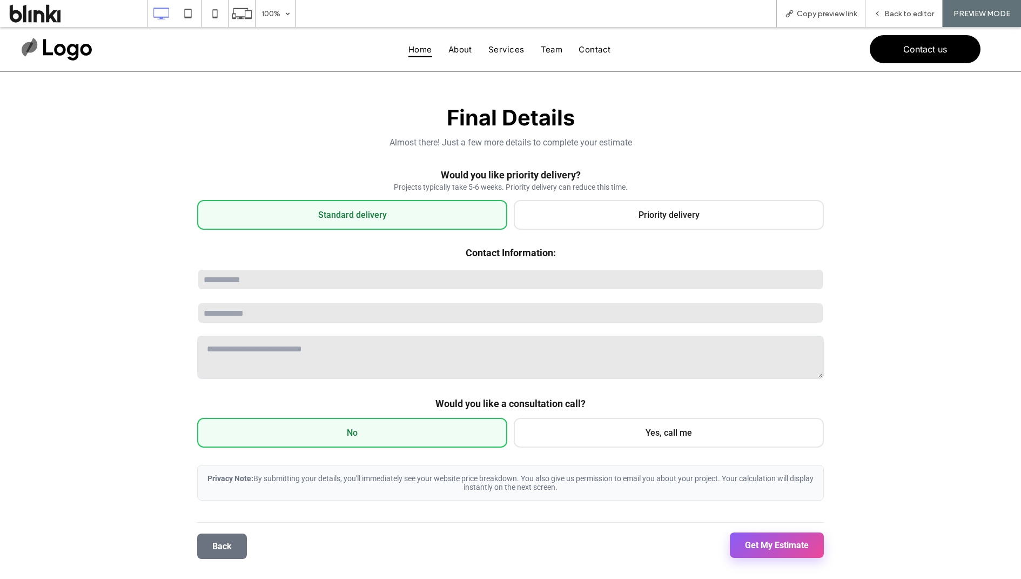
scroll to position [91, 0]
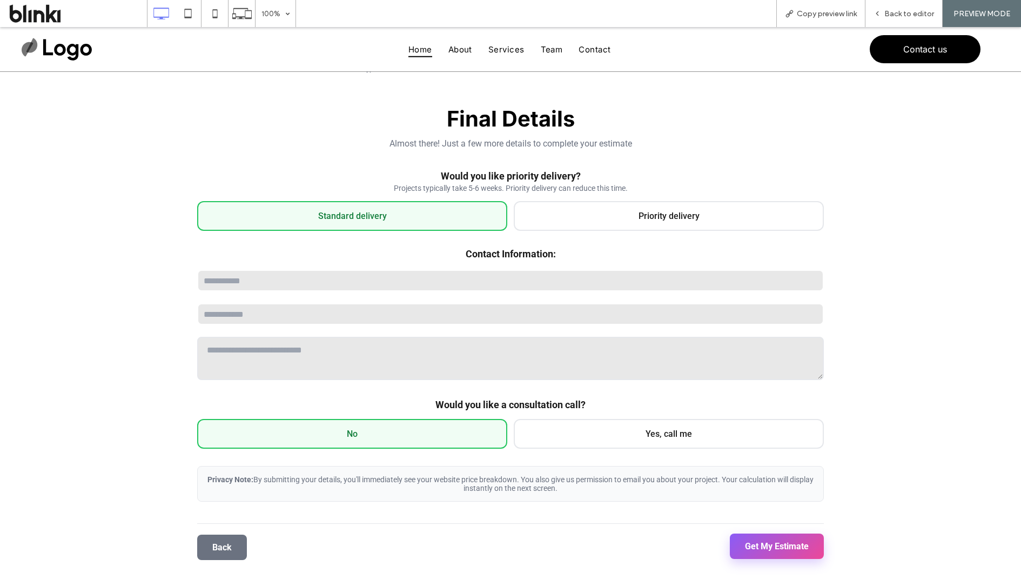
click at [736, 463] on button "Get My Estimate" at bounding box center [777, 545] width 94 height 25
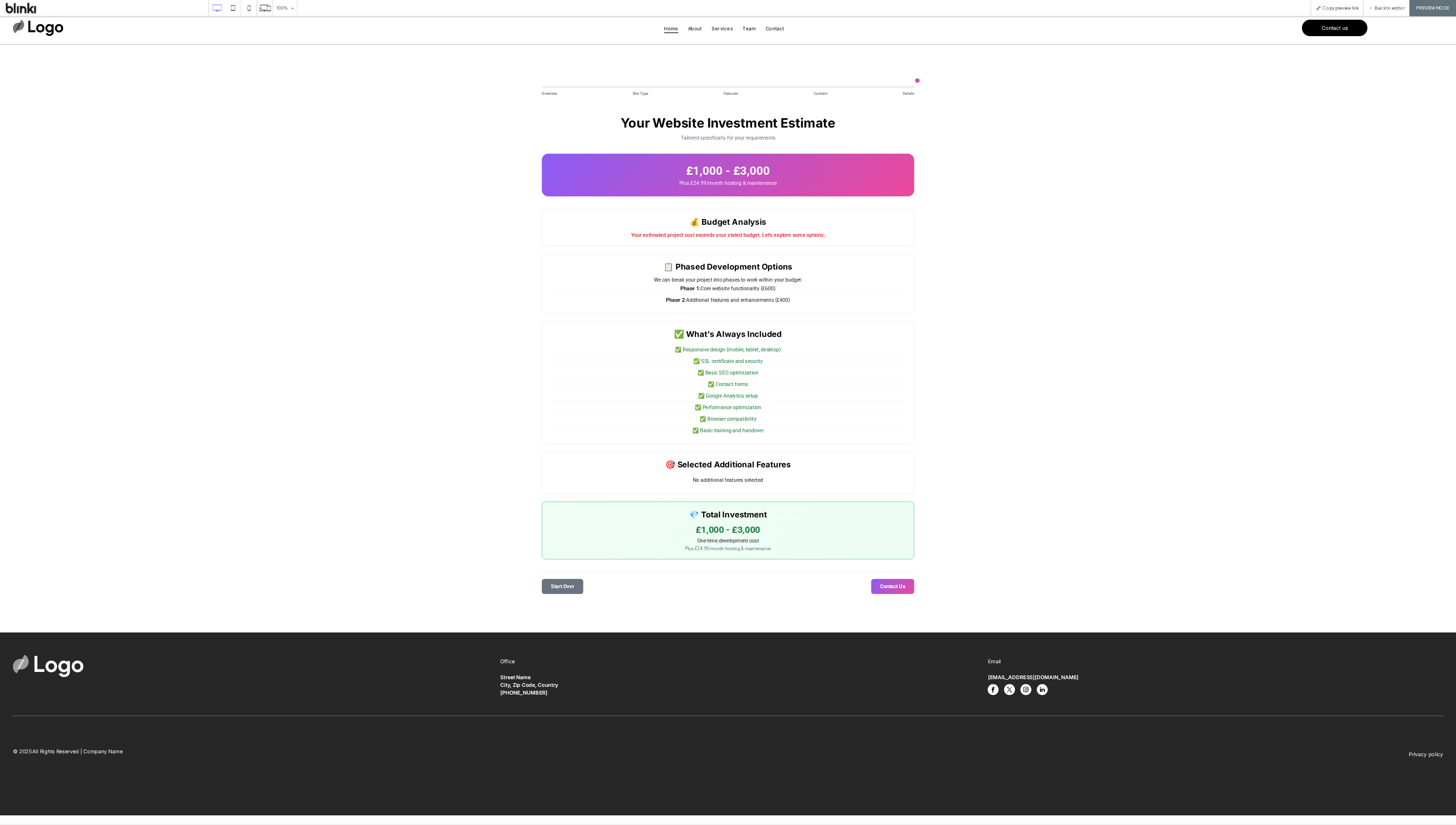
scroll to position [0, 0]
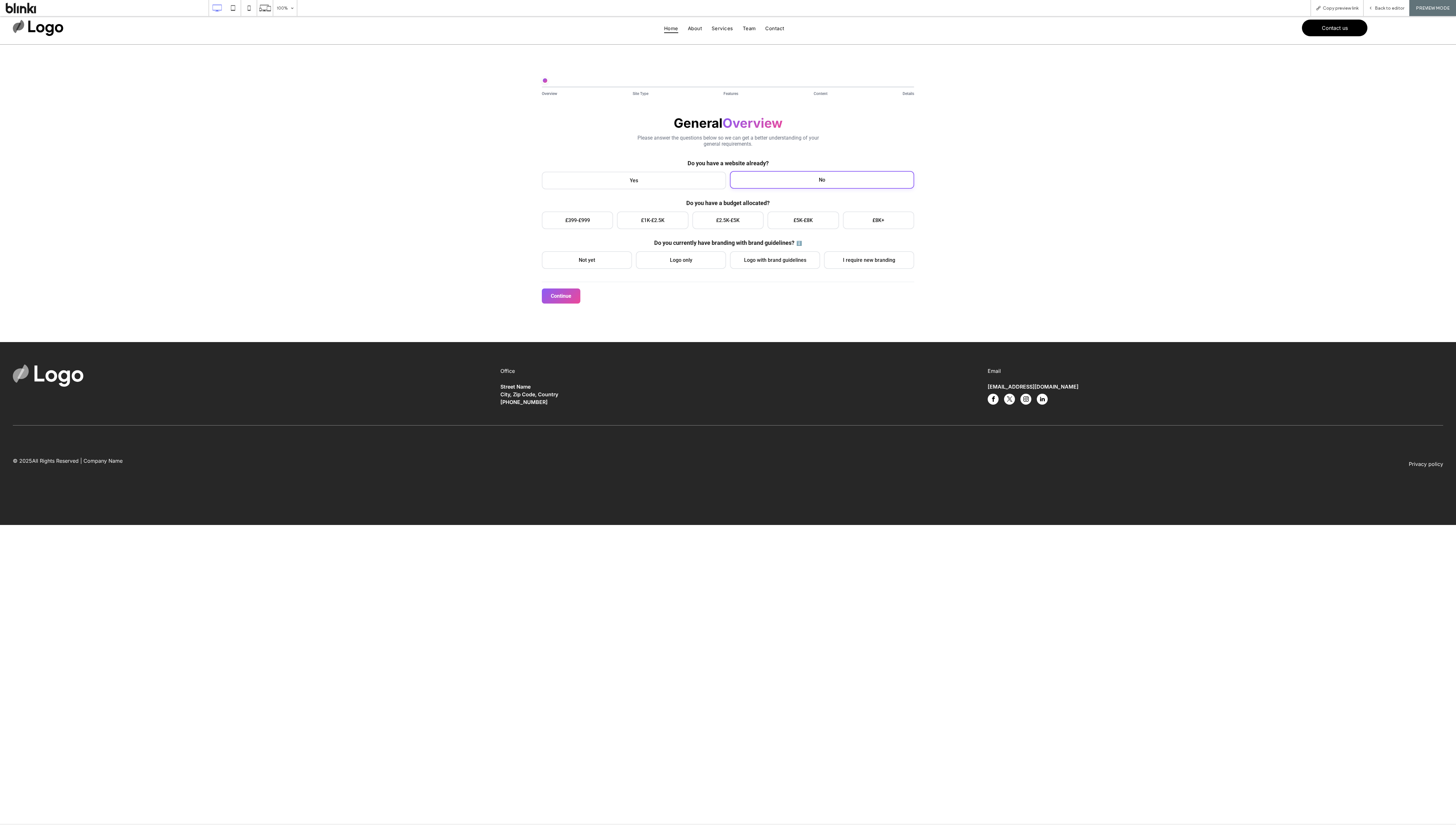
click at [485, 179] on div "No" at bounding box center [822, 180] width 184 height 18
click at [485, 230] on div "General Overview Please answer the questions below so we can get a better under…" at bounding box center [728, 209] width 372 height 188
click at [485, 222] on div "£399-£999" at bounding box center [577, 220] width 71 height 18
click at [485, 254] on div "Not yet" at bounding box center [587, 260] width 90 height 18
click at [485, 275] on div "Continue" at bounding box center [728, 292] width 372 height 22
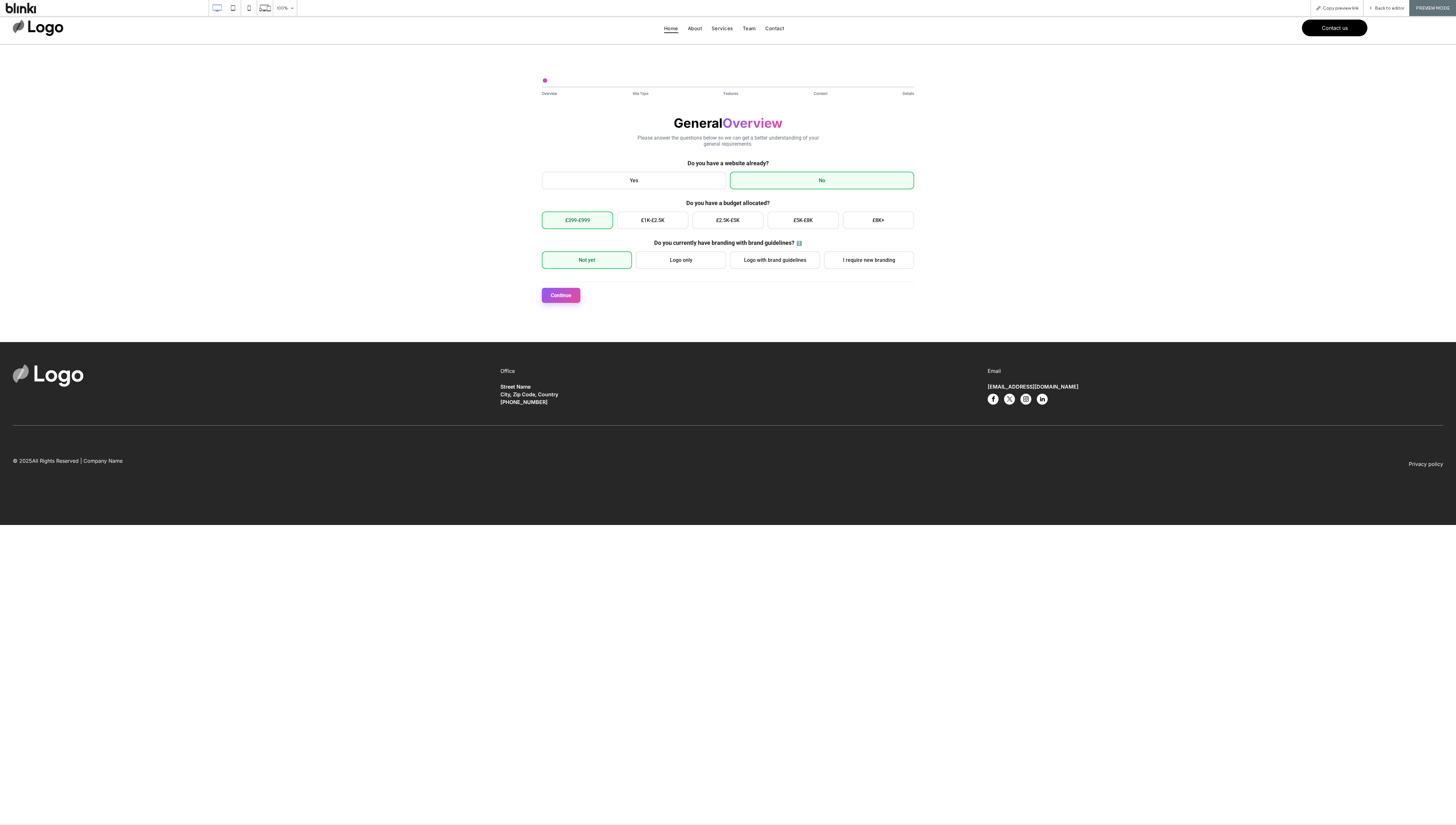
click at [485, 275] on button "Continue" at bounding box center [561, 295] width 39 height 15
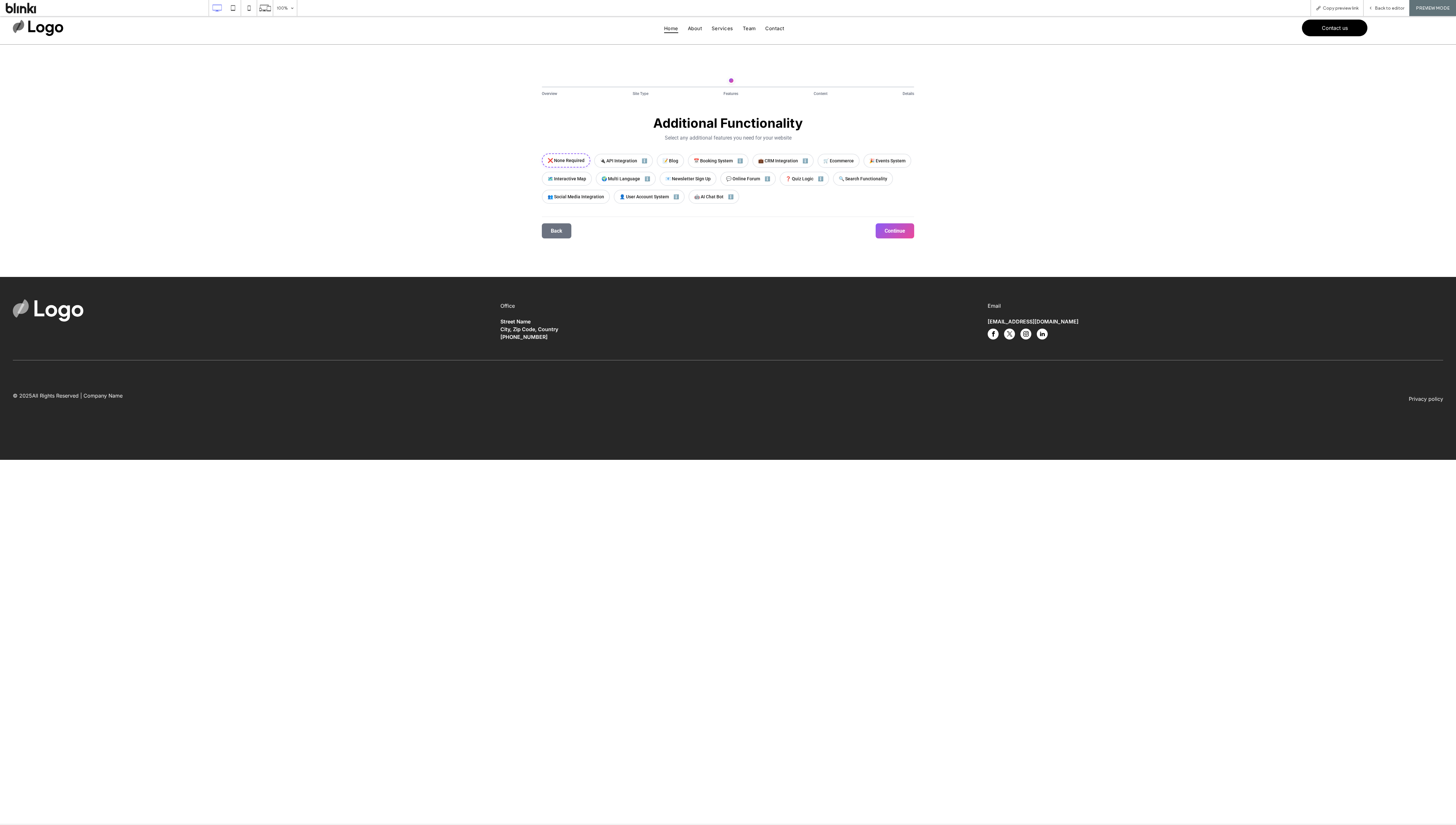
click at [485, 156] on div "❌ None Required" at bounding box center [566, 160] width 49 height 14
click at [485, 232] on button "Continue" at bounding box center [895, 230] width 39 height 15
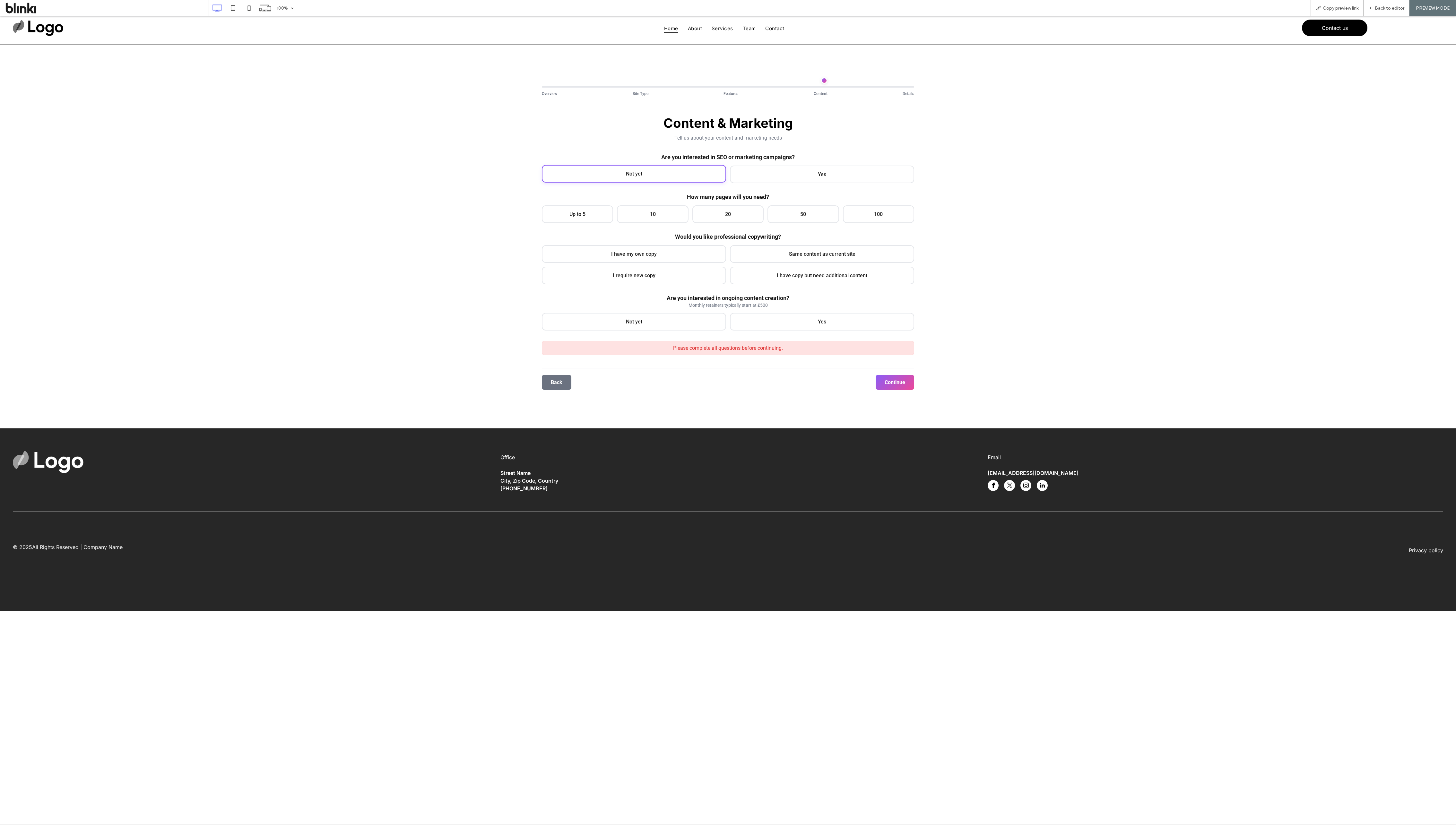
click at [485, 169] on div "Not yet" at bounding box center [634, 174] width 184 height 18
click at [485, 207] on div "Up to 5" at bounding box center [577, 214] width 71 height 18
click at [485, 255] on span "I have my own copy" at bounding box center [634, 253] width 46 height 6
click at [485, 275] on div "Not yet" at bounding box center [634, 321] width 184 height 18
click at [485, 275] on button "Continue" at bounding box center [895, 381] width 39 height 15
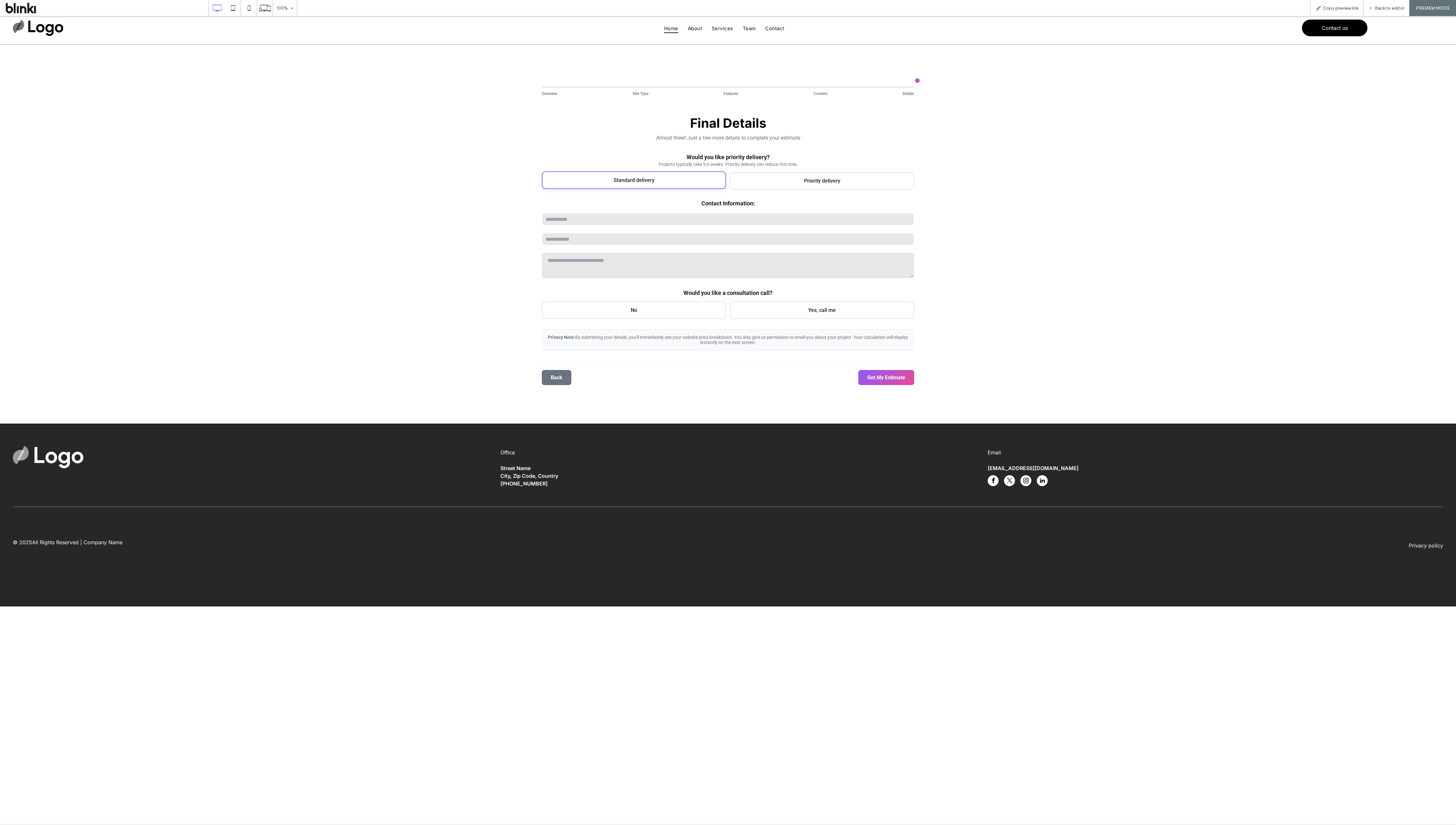
click at [485, 184] on div "Standard delivery" at bounding box center [634, 181] width 184 height 18
click at [485, 275] on div "No" at bounding box center [634, 309] width 184 height 18
click at [485, 275] on button "Get My Estimate" at bounding box center [886, 377] width 56 height 15
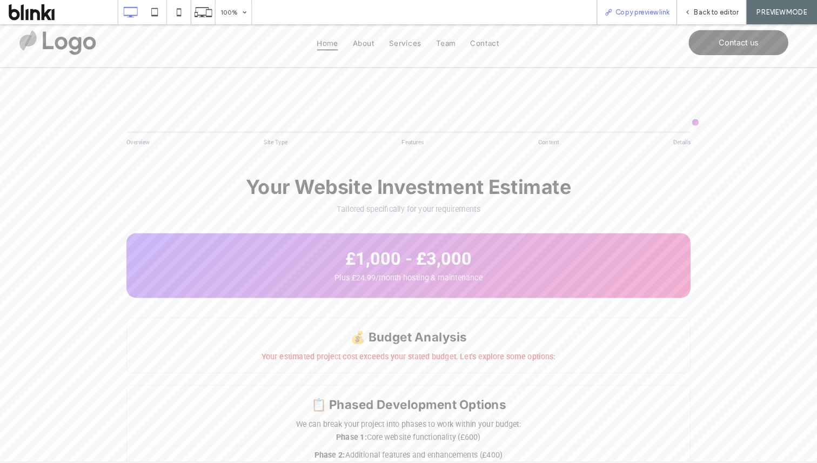
scroll to position [2, 0]
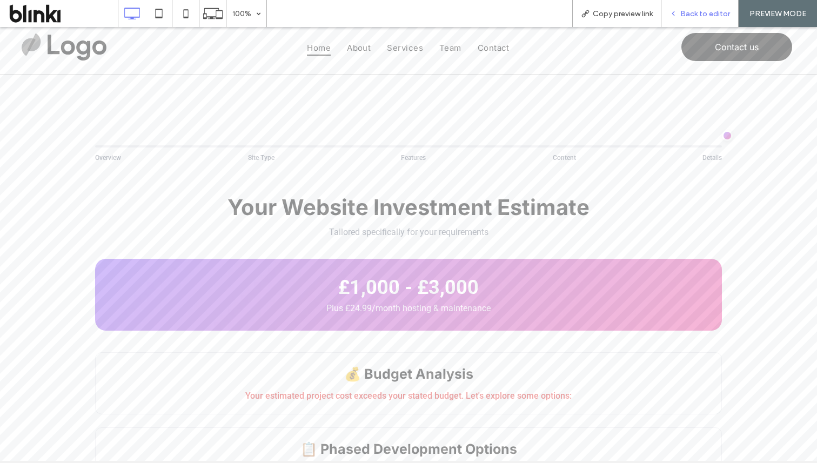
click at [711, 9] on span "Back to editor" at bounding box center [705, 13] width 50 height 9
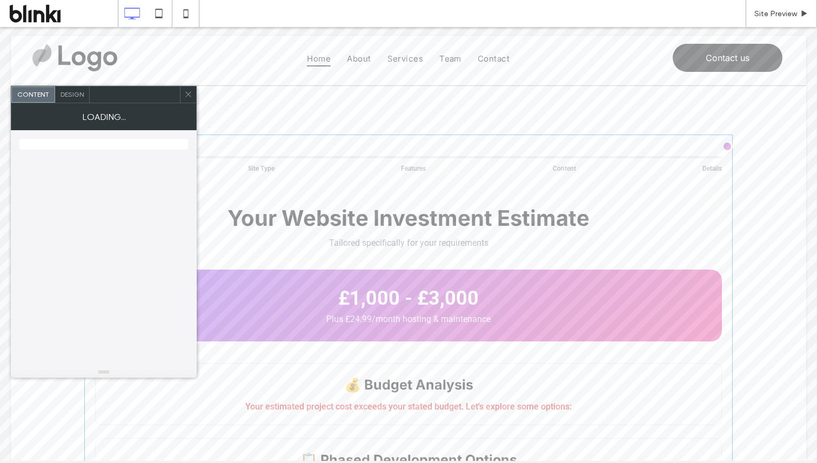
click at [432, 233] on div "Your Website Investment Estimate Tailored specifically for your requirements" at bounding box center [408, 226] width 627 height 43
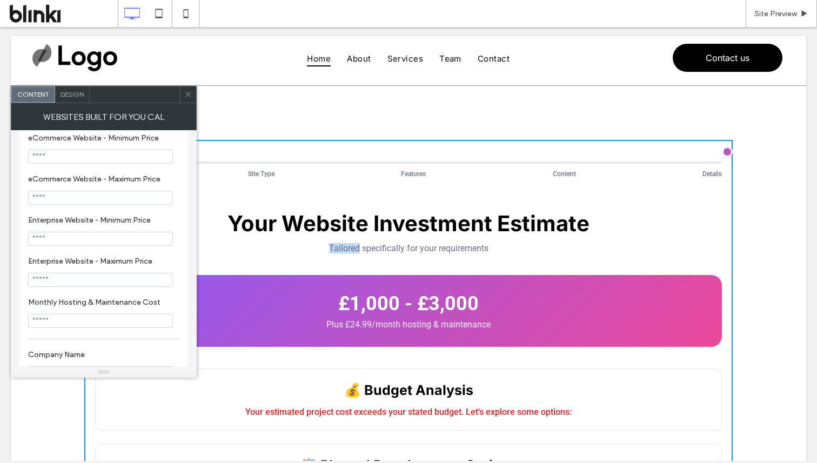
scroll to position [401, 0]
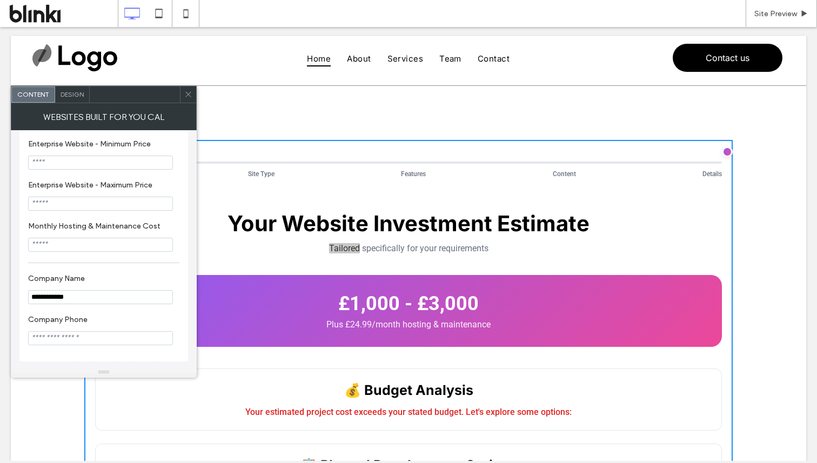
click at [76, 98] on span "Design" at bounding box center [72, 94] width 23 height 8
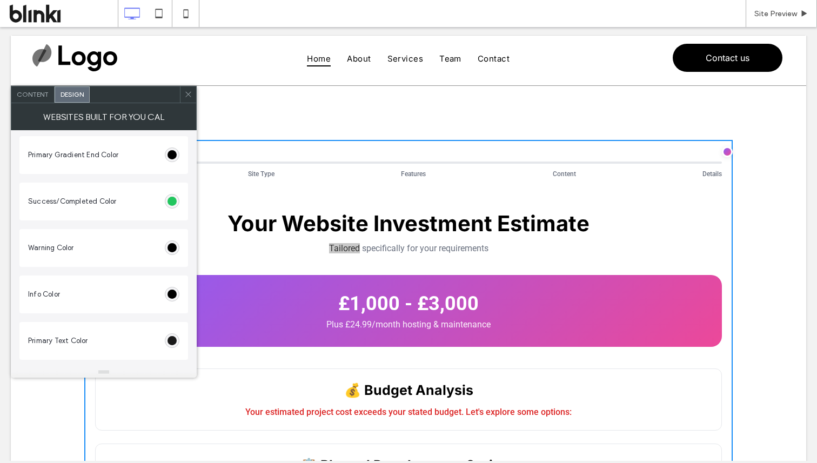
scroll to position [0, 0]
click at [48, 92] on div "Content" at bounding box center [32, 94] width 43 height 16
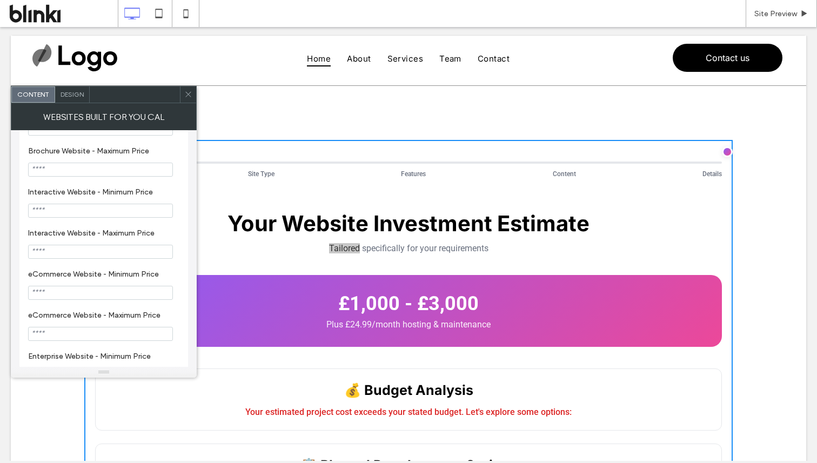
scroll to position [401, 0]
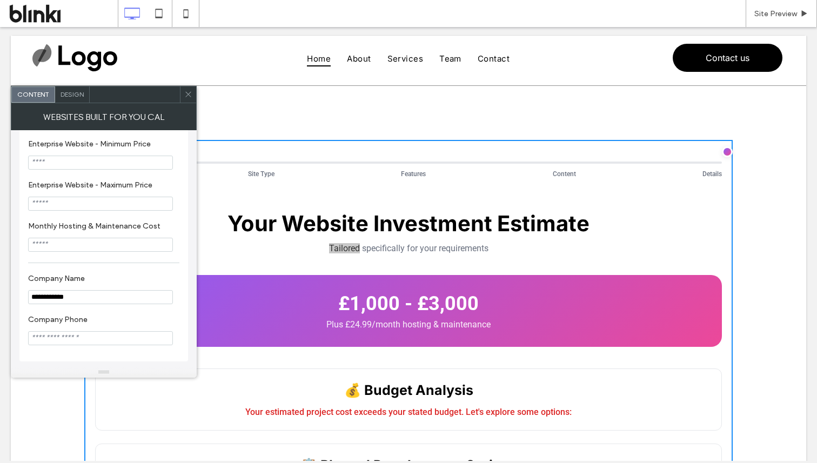
click at [191, 98] on span at bounding box center [188, 94] width 8 height 16
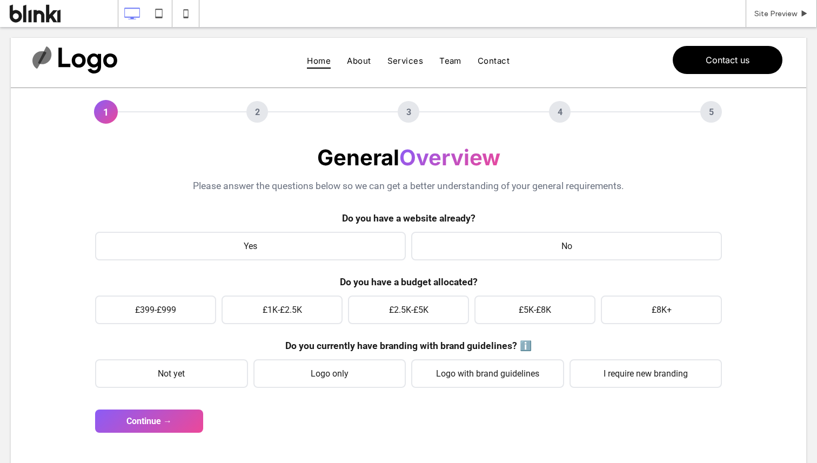
scroll to position [51, 0]
click at [788, 9] on span "Site Preview" at bounding box center [775, 13] width 43 height 9
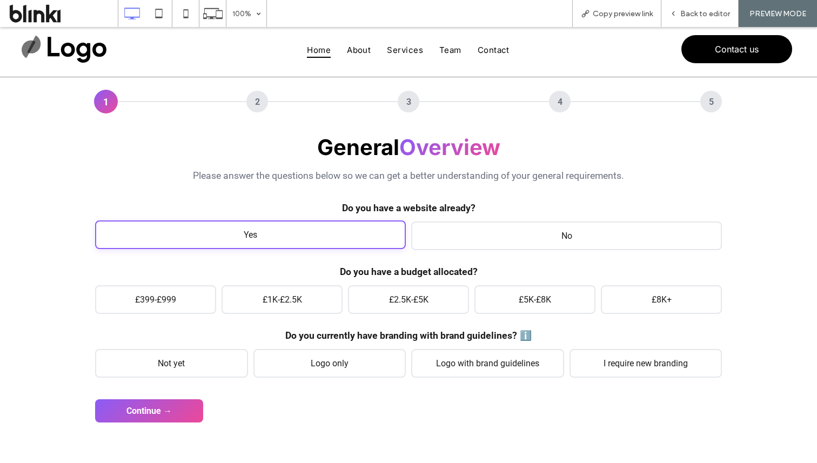
click at [337, 247] on span "Yes" at bounding box center [250, 234] width 311 height 29
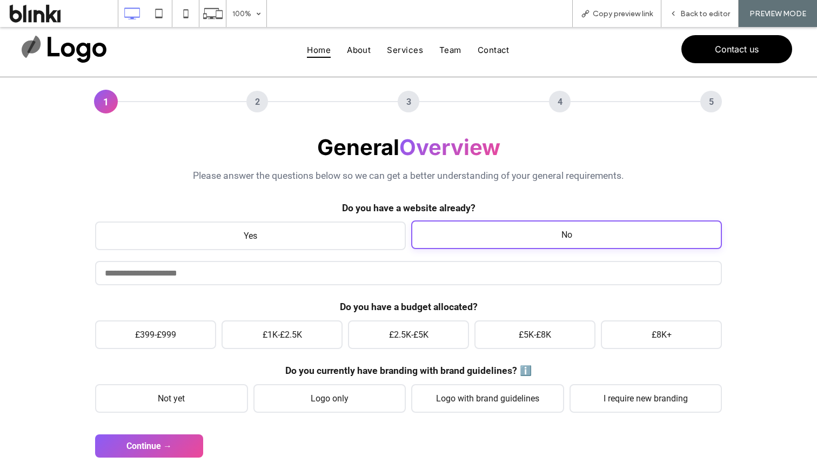
click at [470, 239] on span "No" at bounding box center [566, 234] width 311 height 29
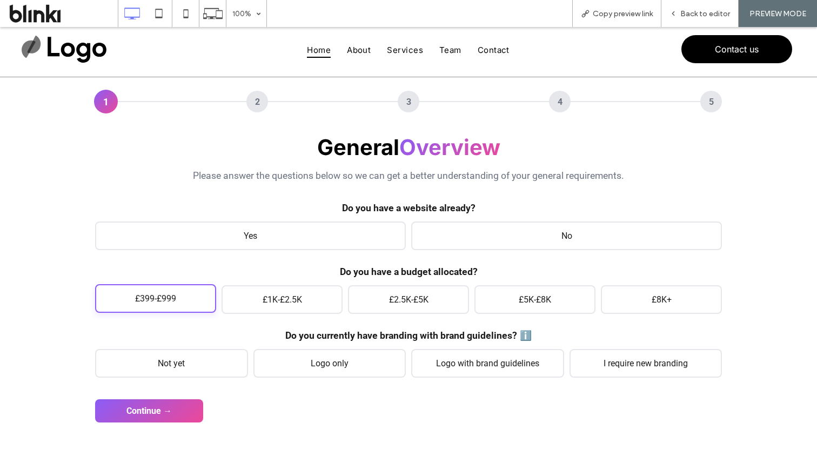
click at [184, 306] on span "£399-£999" at bounding box center [155, 298] width 121 height 29
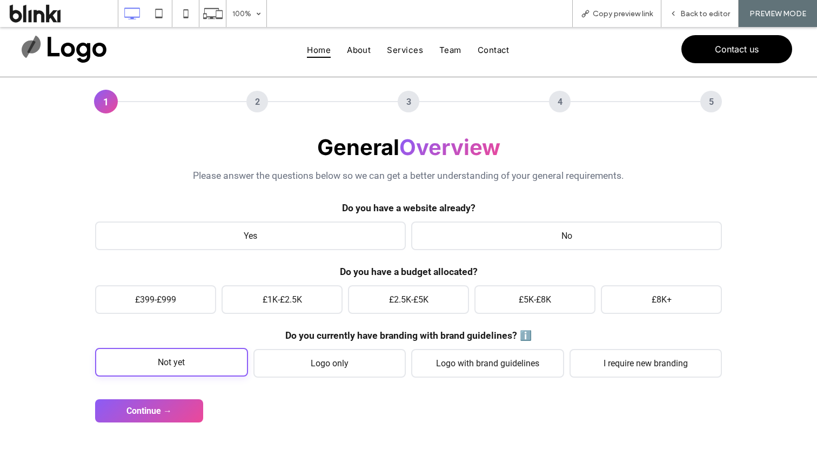
click at [197, 356] on span "Not yet" at bounding box center [171, 362] width 153 height 29
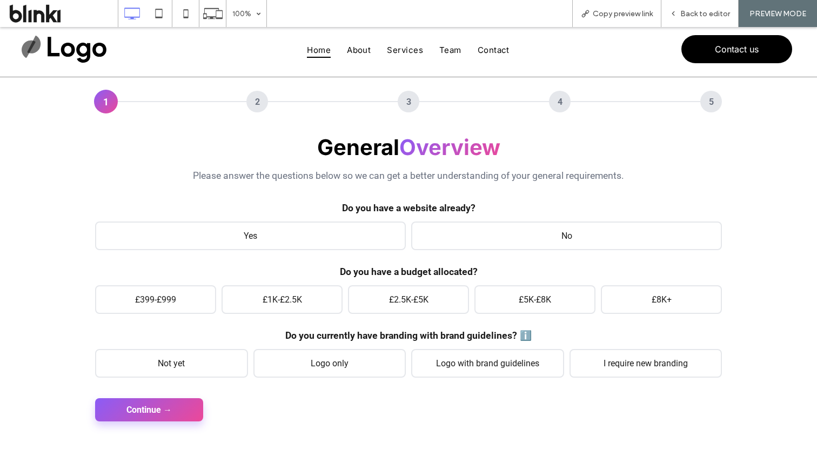
click at [186, 401] on button "Continue →" at bounding box center [149, 409] width 108 height 23
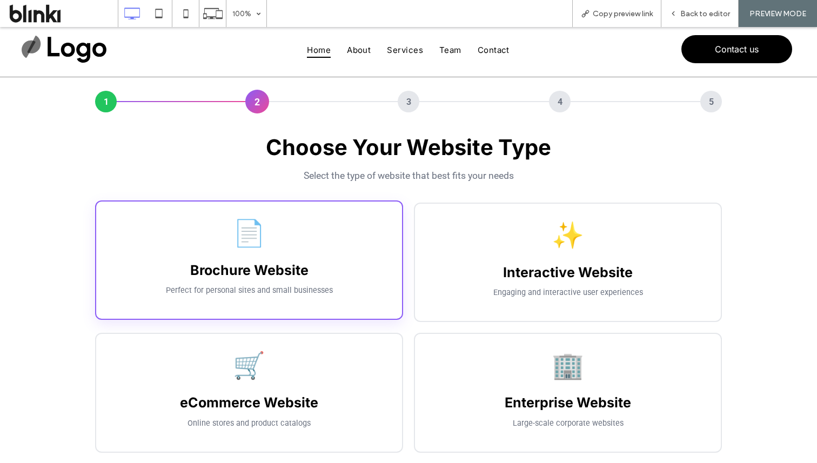
click at [305, 269] on h3 "Brochure Website" at bounding box center [249, 270] width 284 height 16
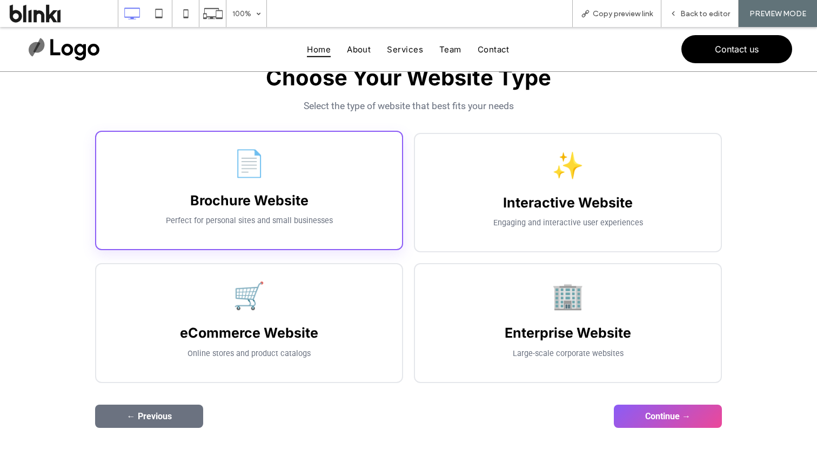
scroll to position [132, 0]
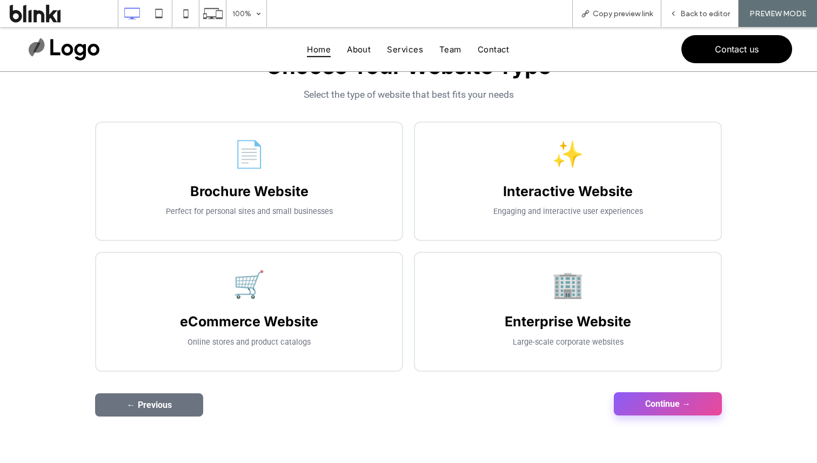
click at [652, 411] on button "Continue →" at bounding box center [668, 403] width 108 height 23
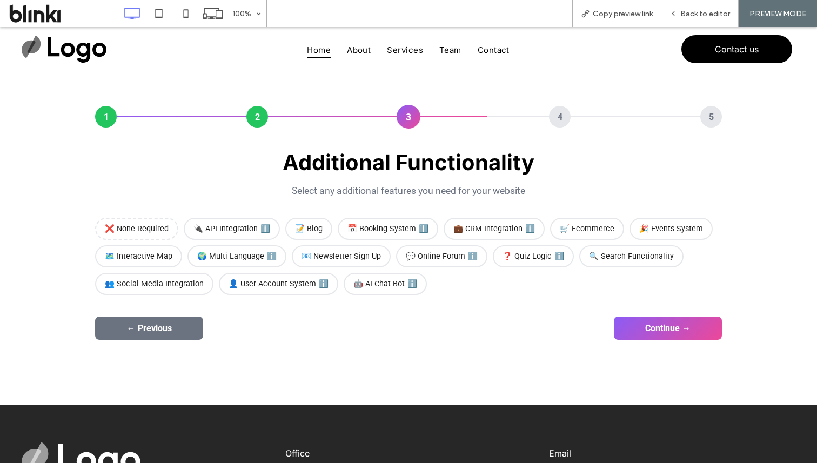
scroll to position [31, 0]
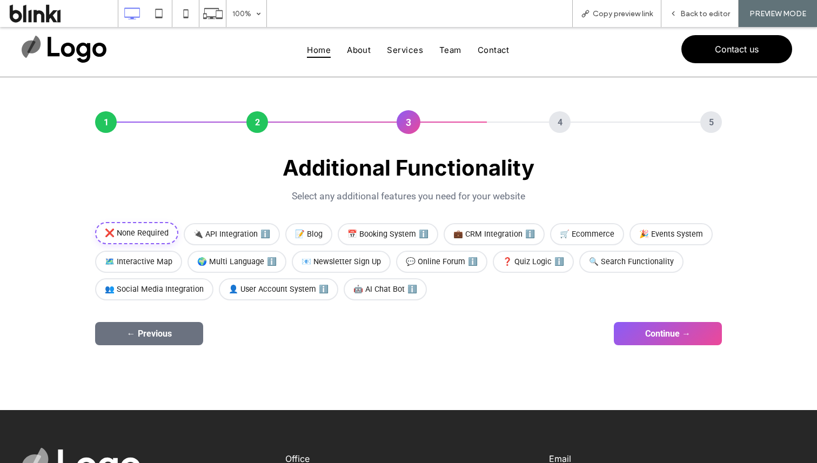
click at [153, 232] on span "❌ None Required" at bounding box center [136, 233] width 83 height 22
click at [668, 331] on button "Continue →" at bounding box center [668, 332] width 108 height 23
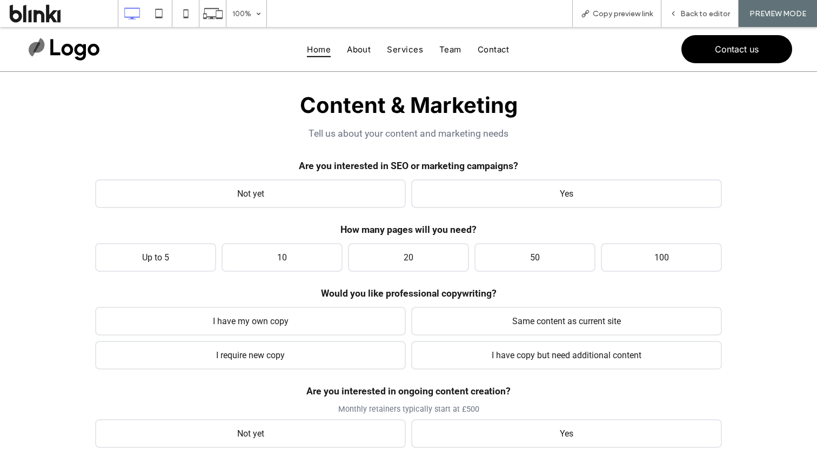
scroll to position [111, 0]
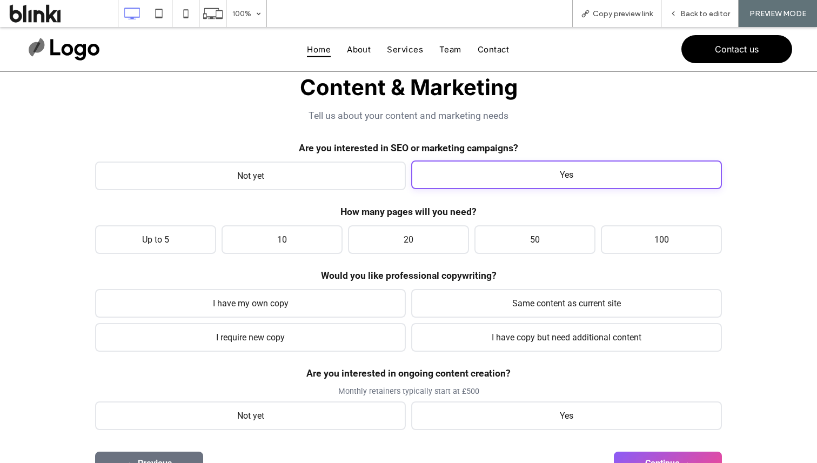
click at [486, 184] on span "Yes" at bounding box center [566, 174] width 311 height 29
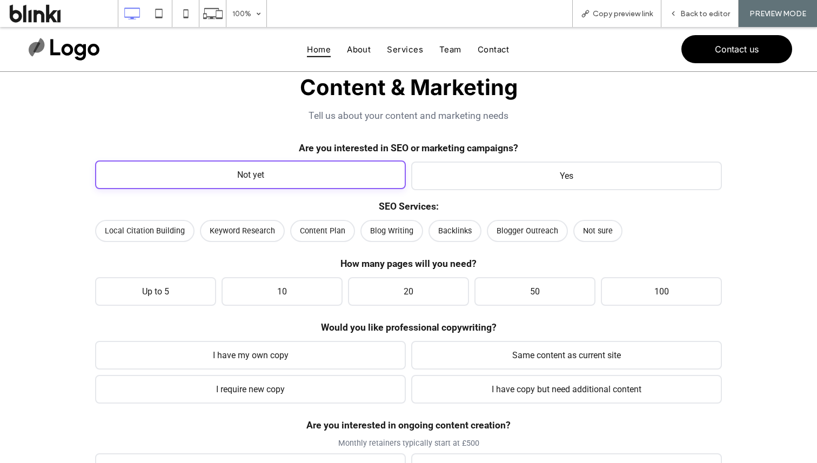
click at [289, 176] on span "Not yet" at bounding box center [250, 174] width 311 height 29
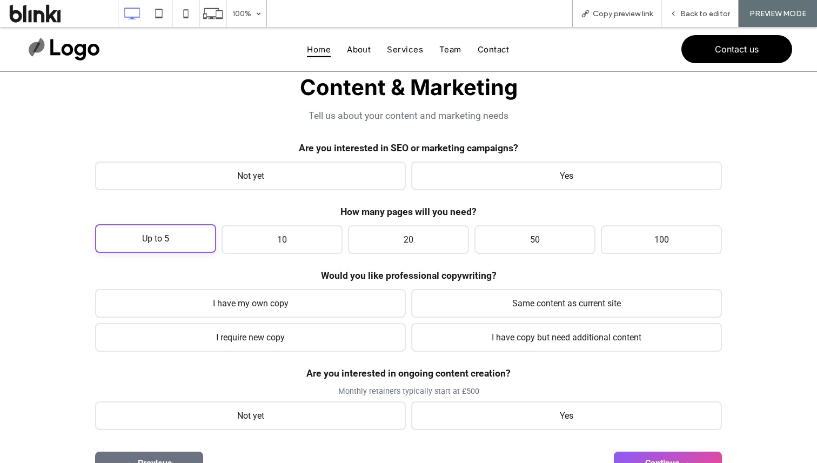
click at [197, 238] on span "Up to 5" at bounding box center [155, 238] width 121 height 29
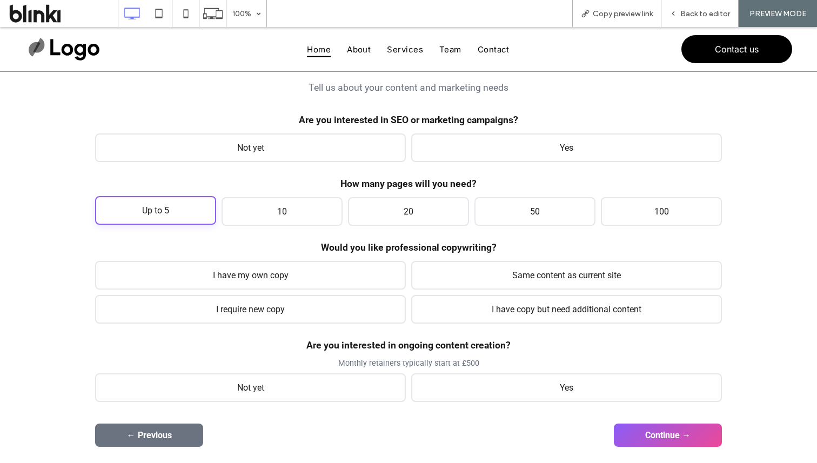
scroll to position [150, 0]
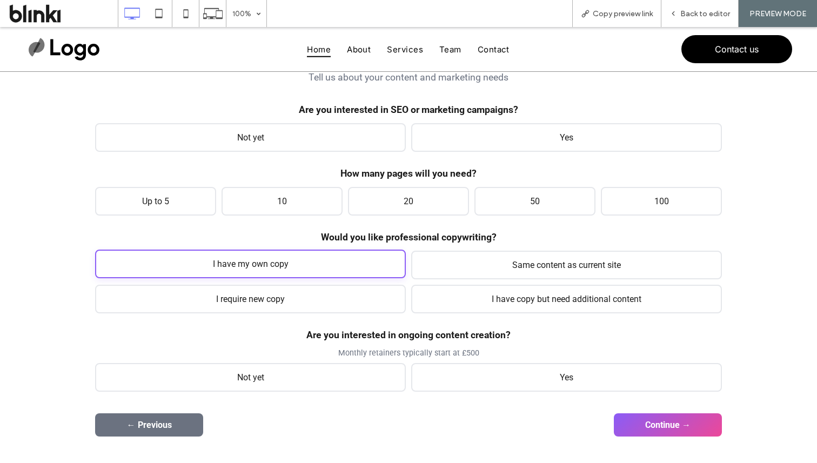
click at [236, 260] on span "I have my own copy" at bounding box center [250, 264] width 311 height 29
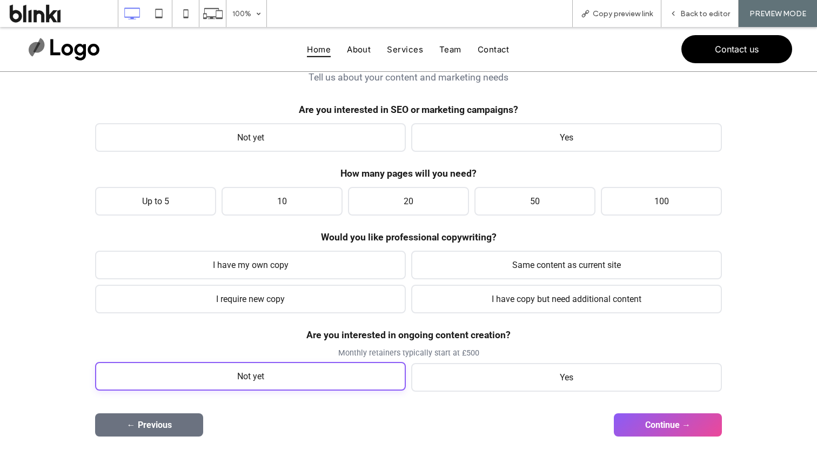
click at [311, 382] on span "Not yet" at bounding box center [250, 376] width 311 height 29
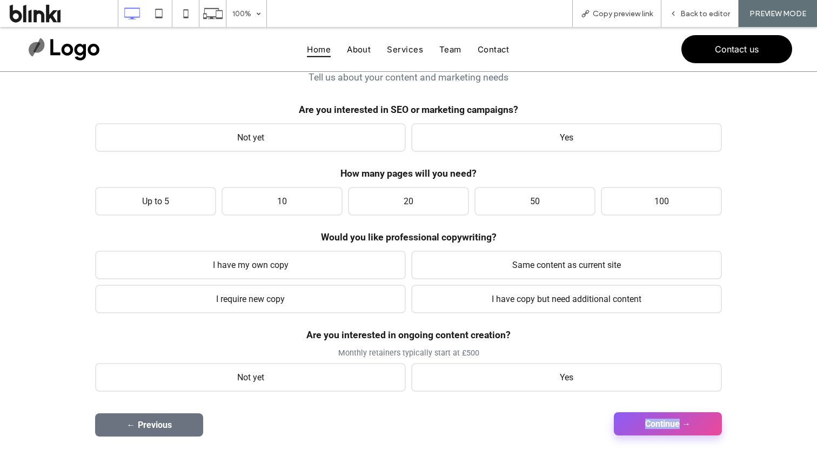
click at [640, 422] on button "Continue →" at bounding box center [668, 423] width 108 height 23
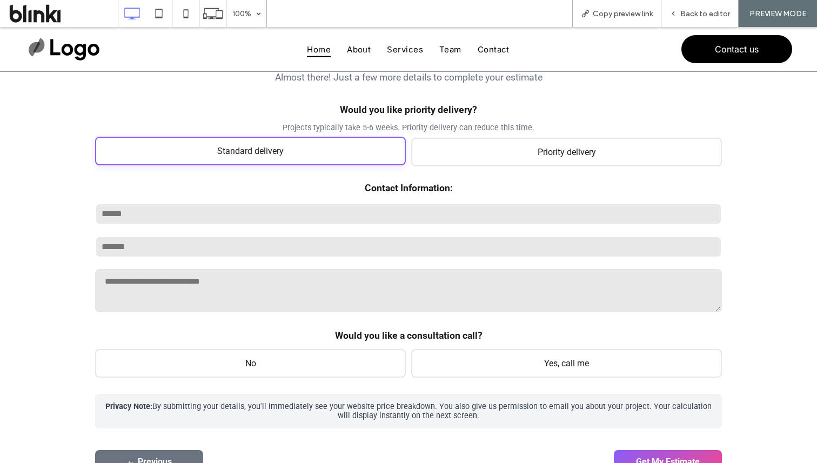
click at [367, 148] on span "Standard delivery" at bounding box center [250, 151] width 311 height 29
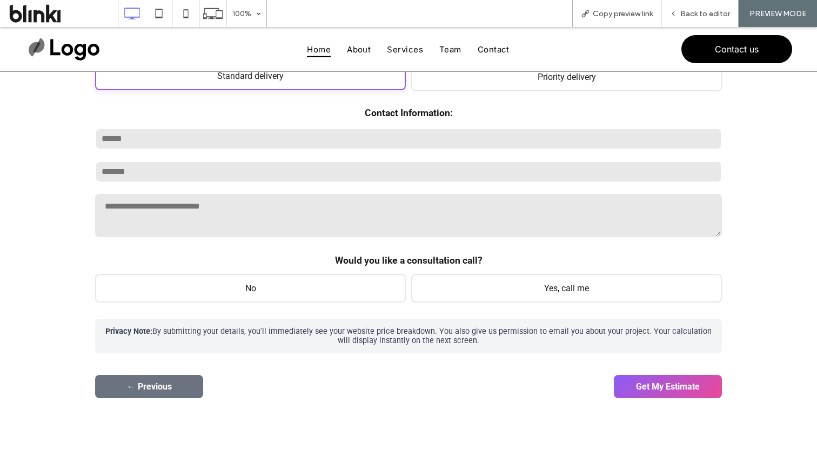
scroll to position [295, 0]
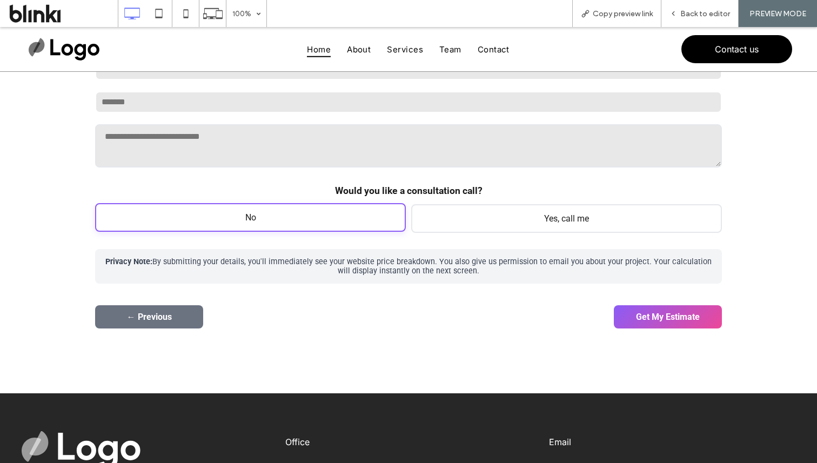
click at [353, 219] on span "No" at bounding box center [250, 217] width 311 height 29
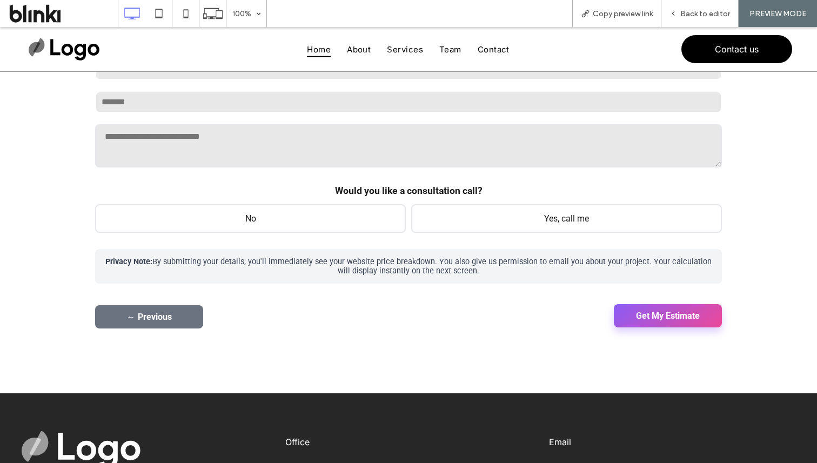
click at [665, 313] on button "Get My Estimate" at bounding box center [668, 315] width 108 height 23
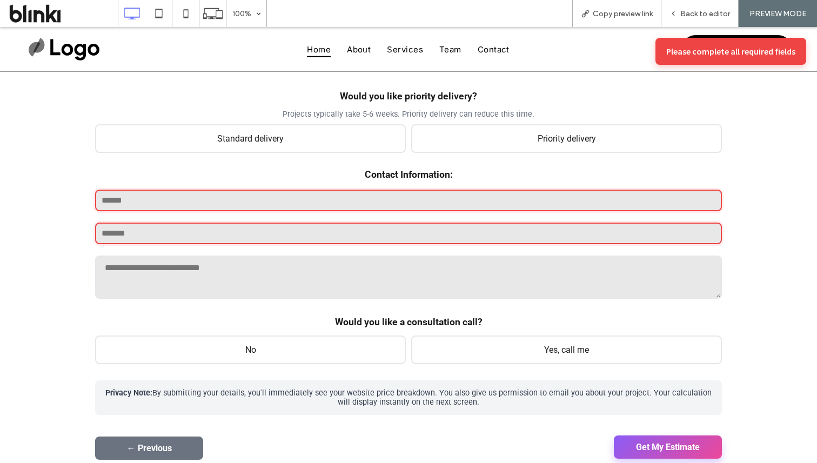
scroll to position [152, 0]
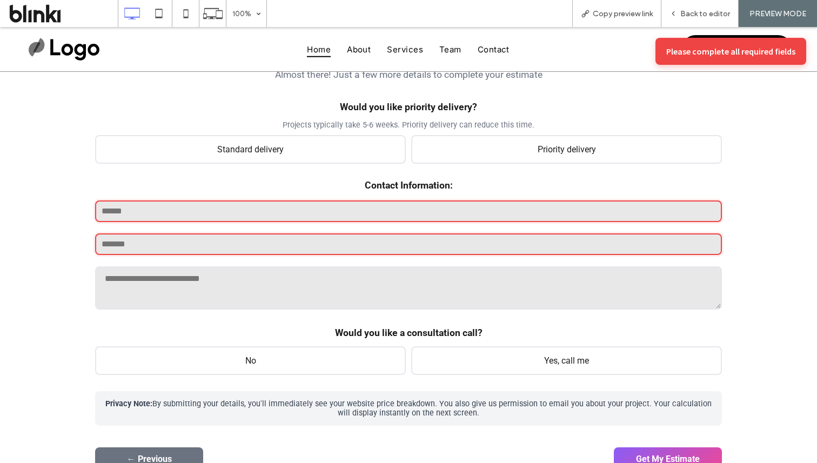
click at [423, 209] on input "text" at bounding box center [408, 211] width 627 height 22
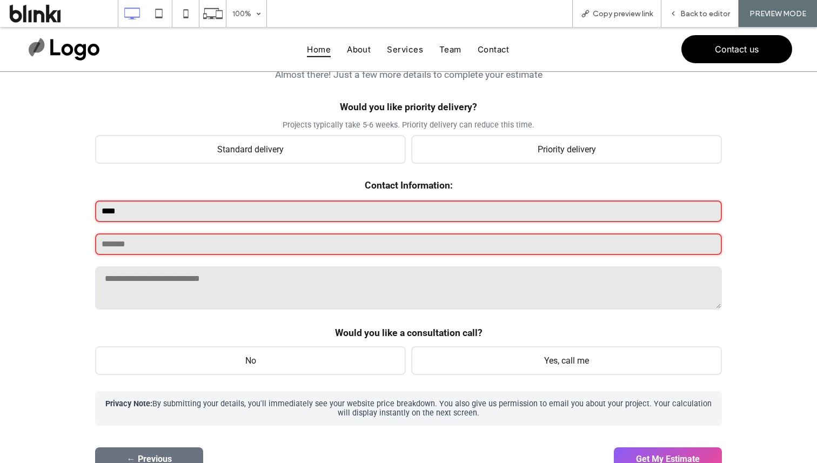
type input "****"
click at [350, 248] on input "email" at bounding box center [408, 244] width 627 height 22
click at [675, 449] on button "Get My Estimate" at bounding box center [668, 457] width 108 height 23
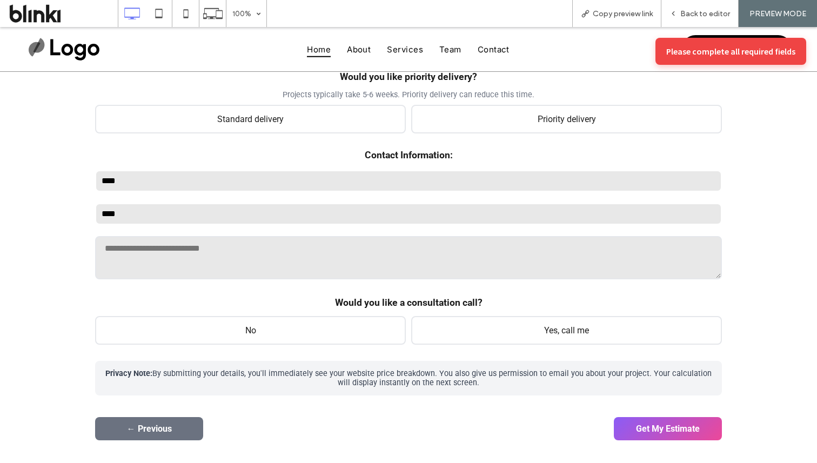
scroll to position [193, 0]
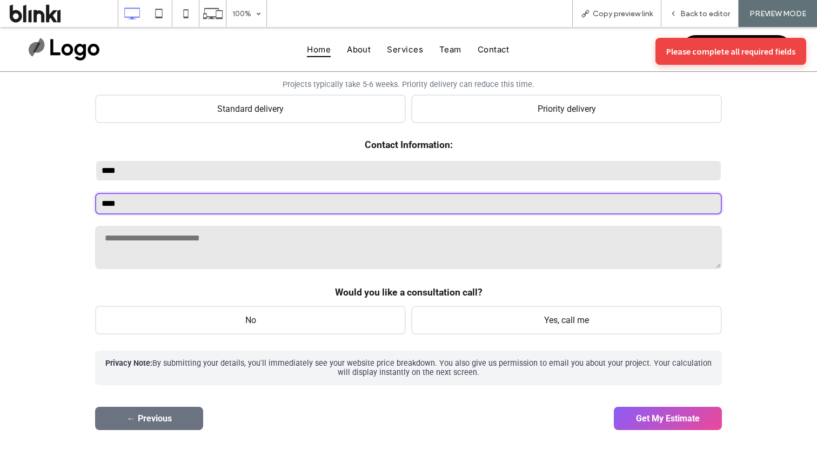
click at [306, 205] on input "****" at bounding box center [408, 204] width 627 height 22
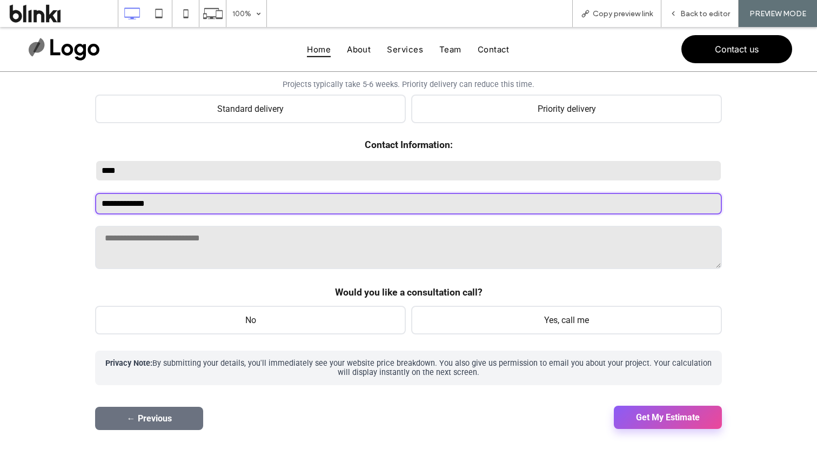
type input "**********"
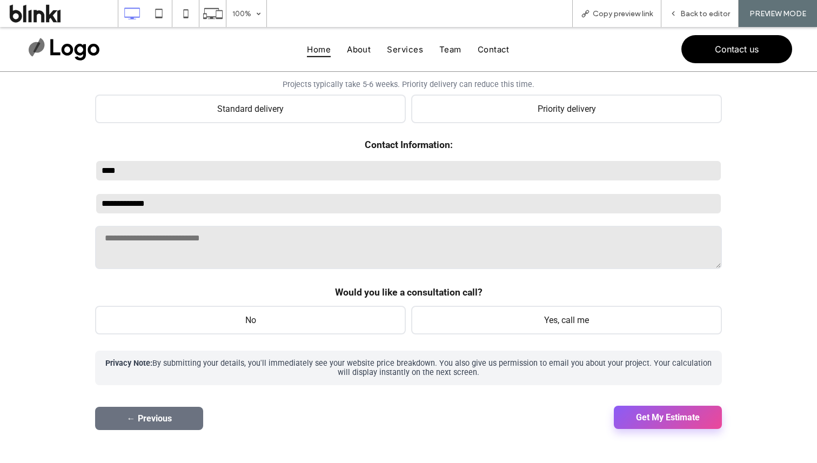
click at [660, 425] on button "Get My Estimate" at bounding box center [668, 417] width 108 height 23
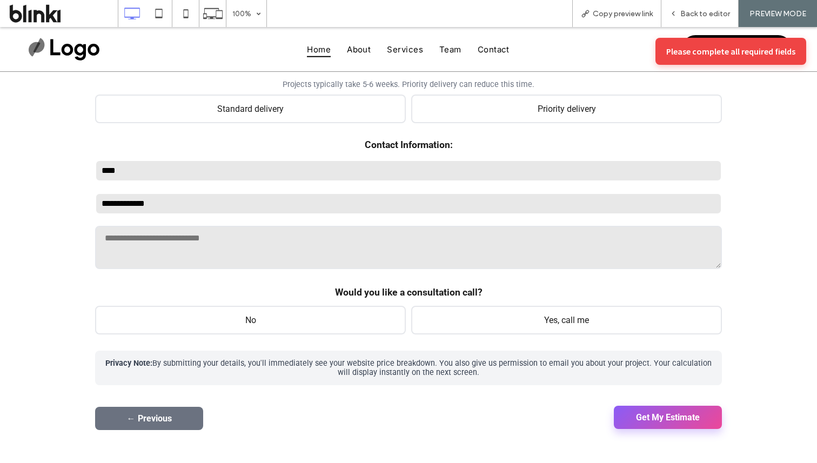
click at [660, 425] on button "Get My Estimate" at bounding box center [668, 417] width 108 height 23
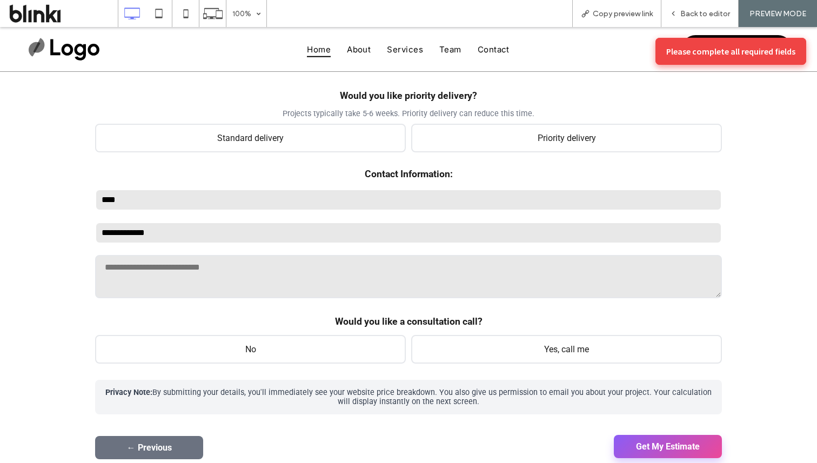
scroll to position [163, 0]
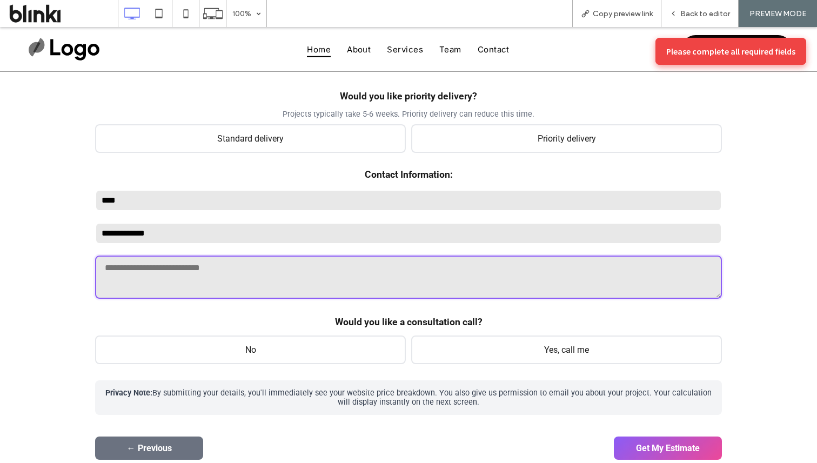
click at [275, 284] on textarea at bounding box center [408, 277] width 627 height 43
type textarea "****"
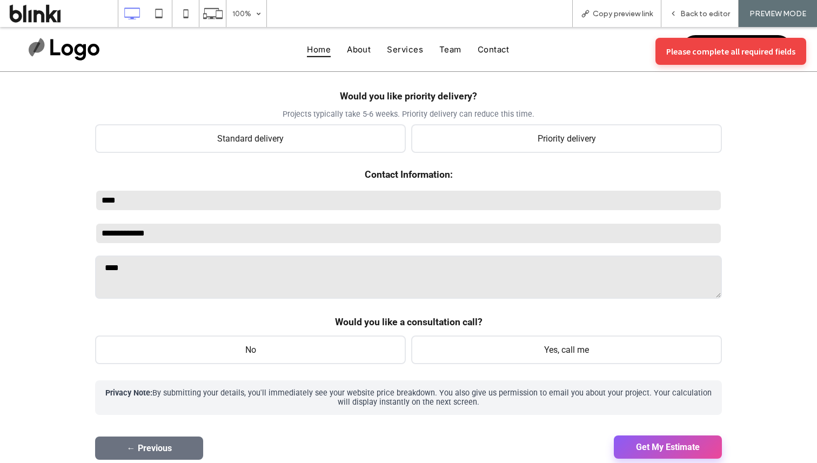
click at [639, 439] on button "Get My Estimate" at bounding box center [668, 447] width 108 height 23
click at [651, 448] on button "Get My Estimate" at bounding box center [668, 447] width 108 height 23
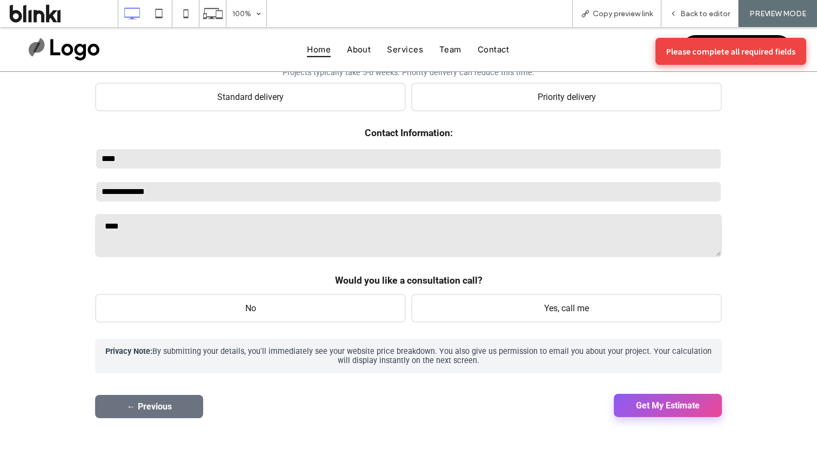
scroll to position [206, 0]
click at [667, 396] on button "Get My Estimate" at bounding box center [668, 404] width 108 height 23
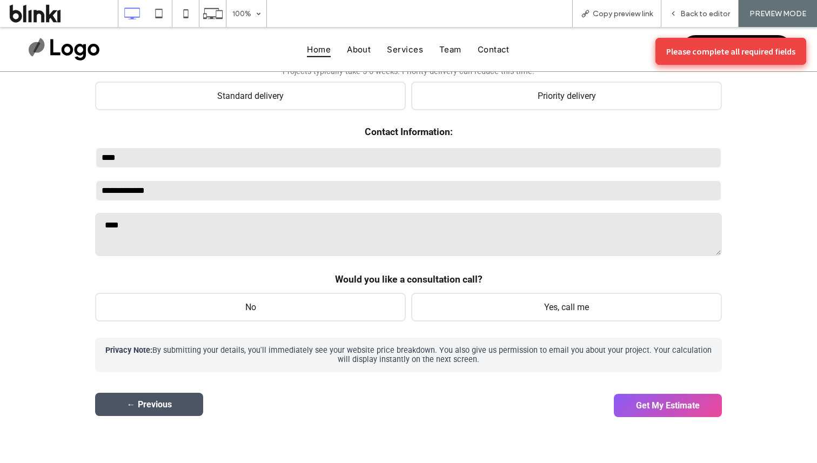
click at [165, 411] on button "← Previous" at bounding box center [149, 404] width 108 height 23
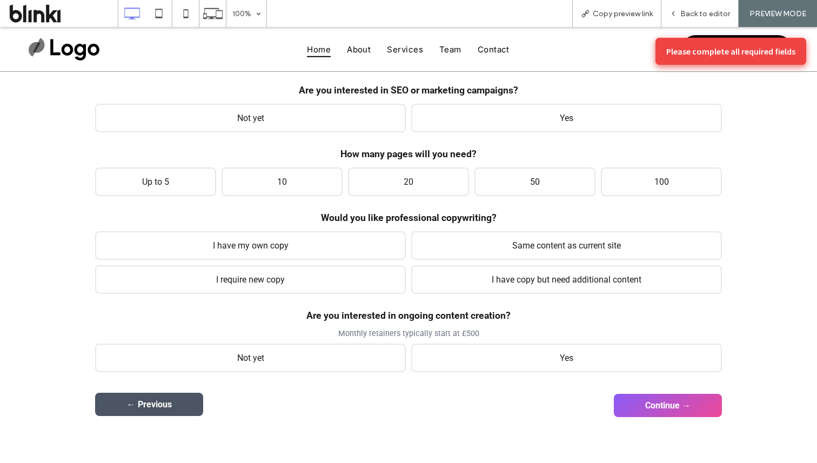
click at [165, 411] on button "← Previous" at bounding box center [149, 404] width 108 height 23
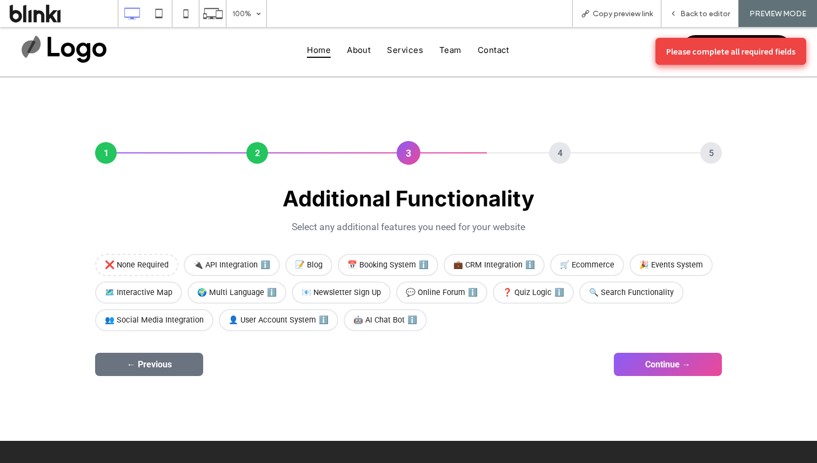
click at [172, 398] on div "1 2 3 4 5 General Overview Please answer the questions below so we can get a be…" at bounding box center [408, 259] width 817 height 364
click at [184, 374] on button "← Previous" at bounding box center [149, 363] width 108 height 23
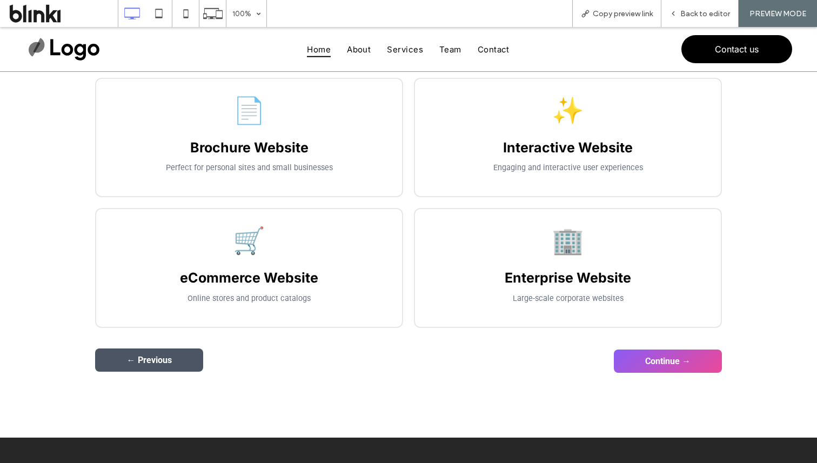
click at [170, 372] on button "← Previous" at bounding box center [149, 360] width 108 height 23
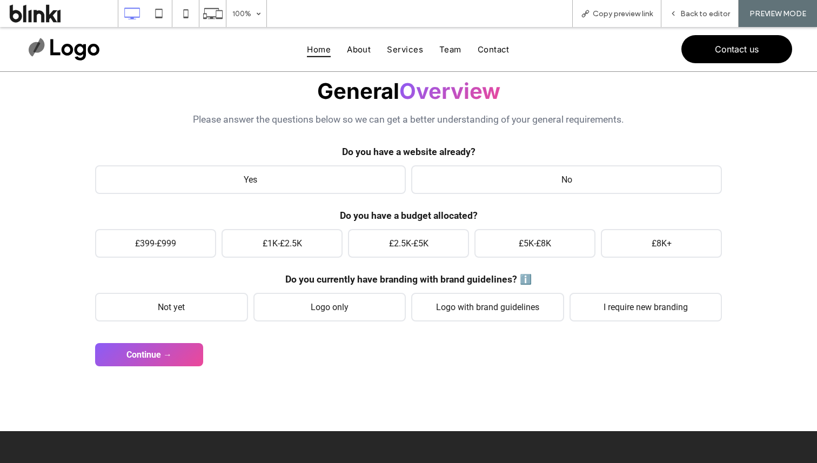
scroll to position [121, 0]
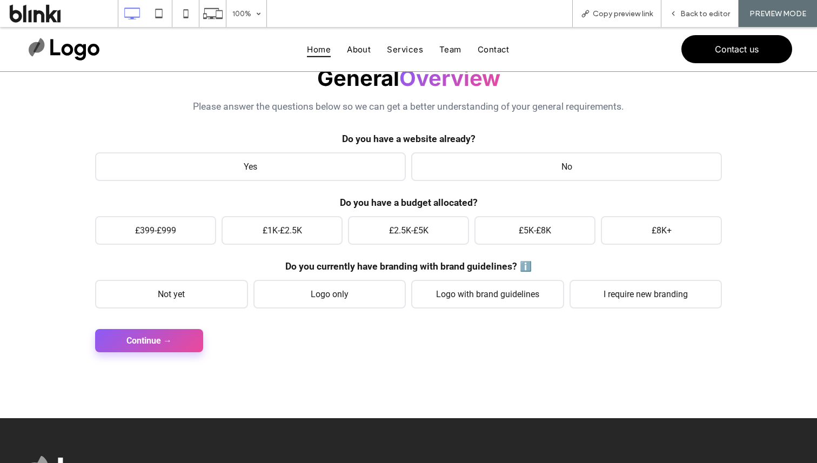
click at [175, 333] on button "Continue →" at bounding box center [149, 340] width 108 height 23
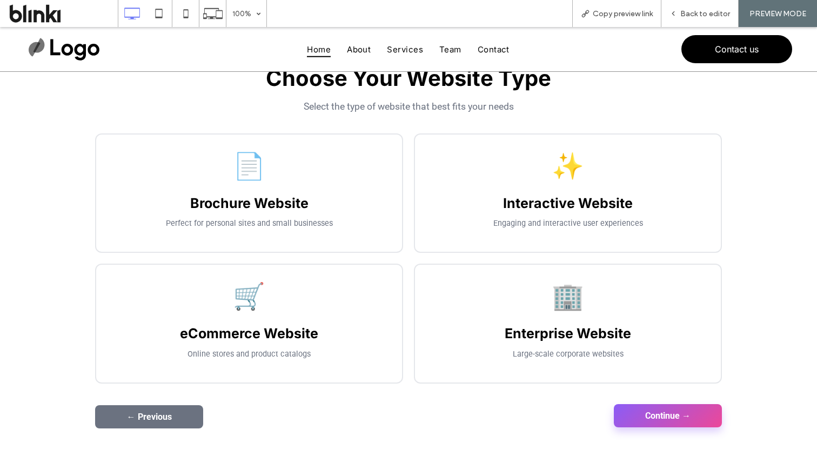
click at [631, 417] on button "Continue →" at bounding box center [668, 415] width 108 height 23
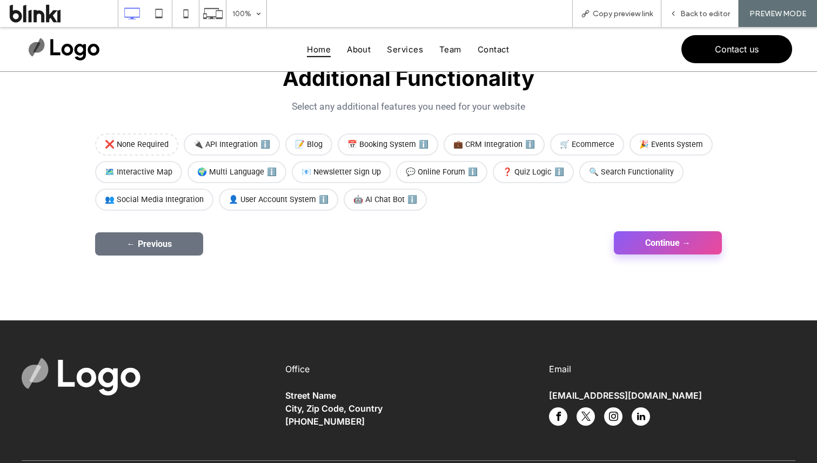
click at [681, 239] on button "Continue →" at bounding box center [668, 242] width 108 height 23
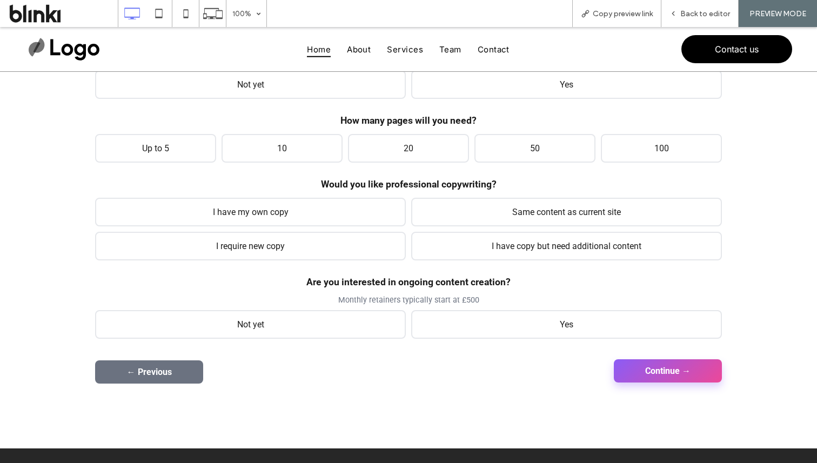
scroll to position [217, 0]
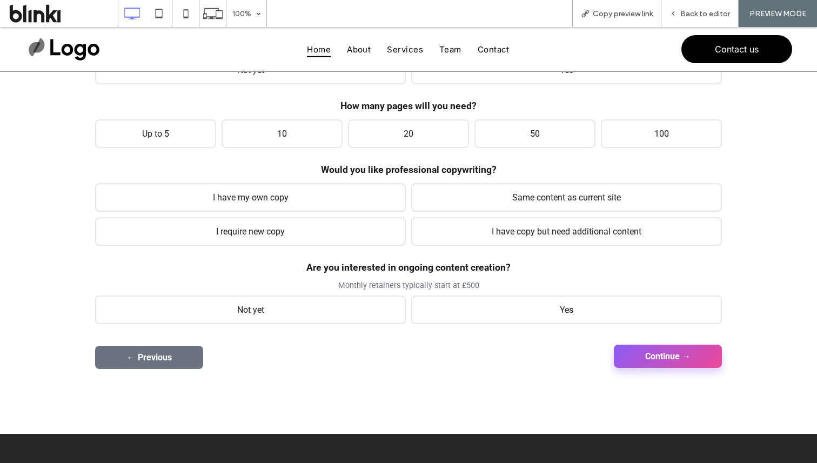
click at [653, 369] on div "← Previous Continue → Get My Estimate" at bounding box center [408, 357] width 627 height 23
click at [651, 350] on button "Continue →" at bounding box center [668, 356] width 108 height 23
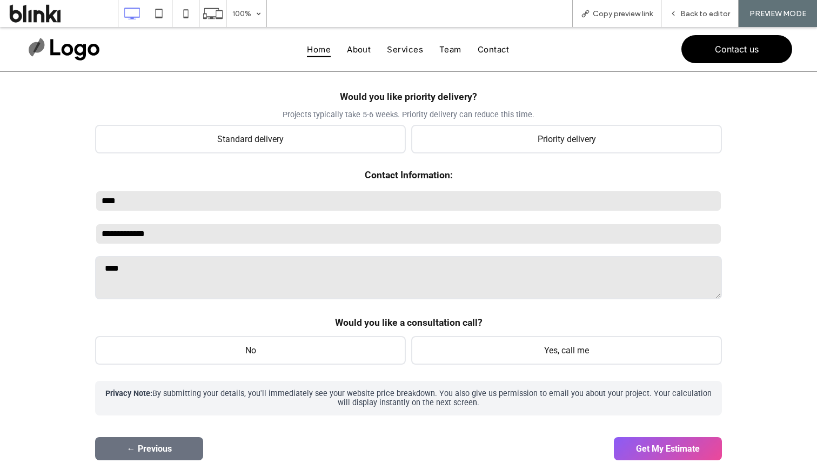
scroll to position [146, 0]
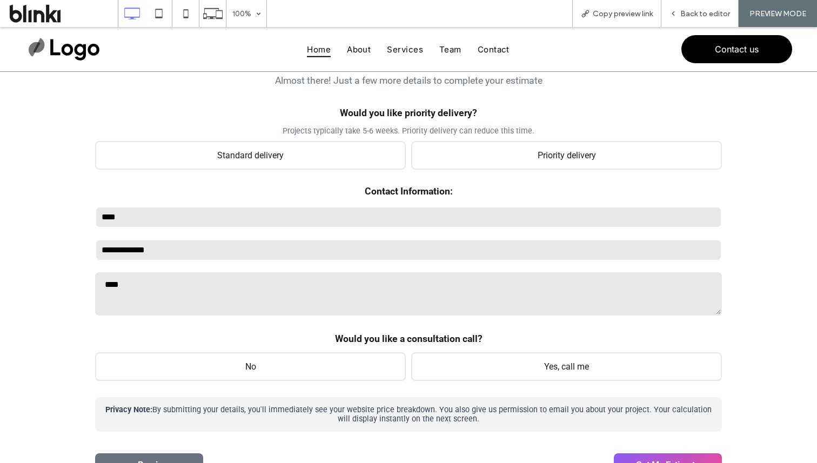
click at [522, 170] on div "**********" at bounding box center [408, 235] width 627 height 393
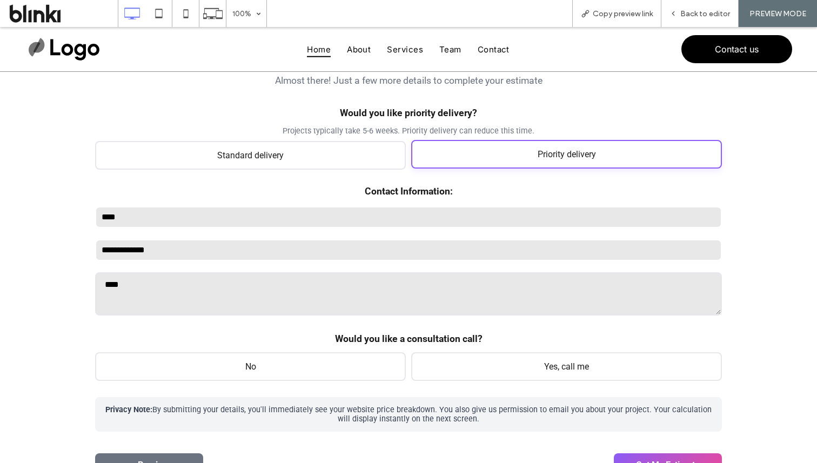
click at [496, 162] on span "Priority delivery" at bounding box center [566, 154] width 311 height 29
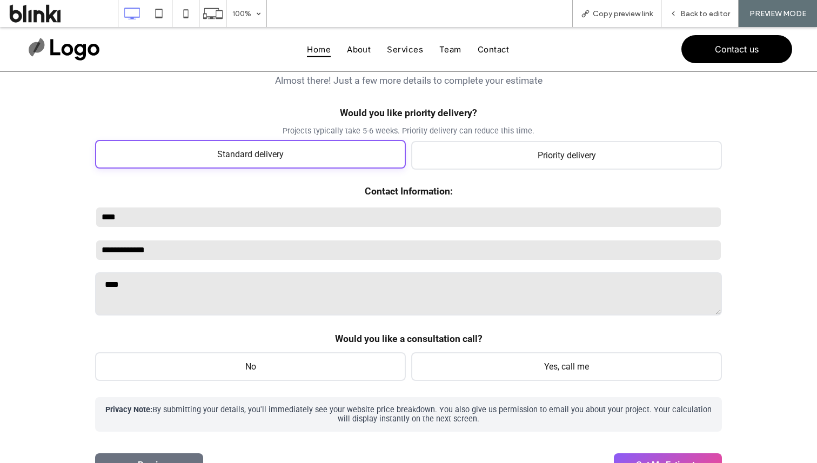
click at [394, 151] on span "Standard delivery" at bounding box center [250, 154] width 311 height 29
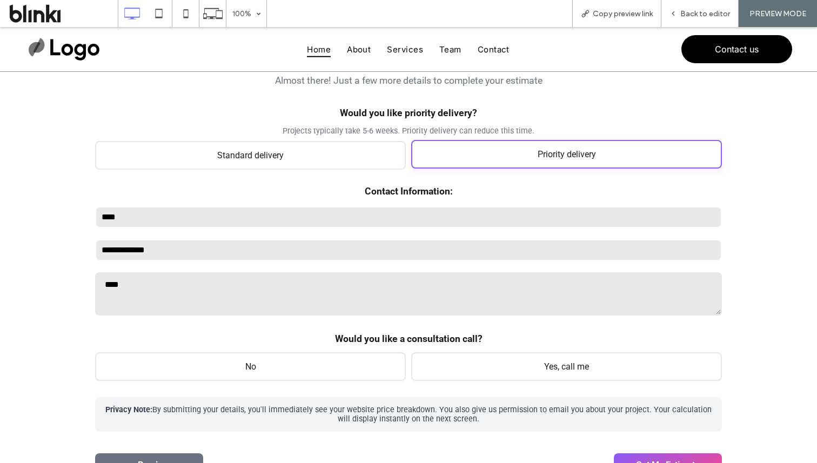
click at [466, 162] on span "Priority delivery" at bounding box center [566, 154] width 311 height 29
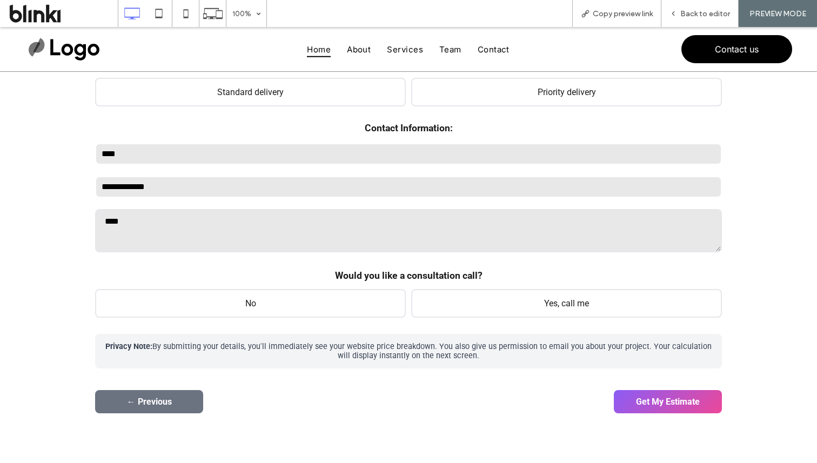
scroll to position [233, 0]
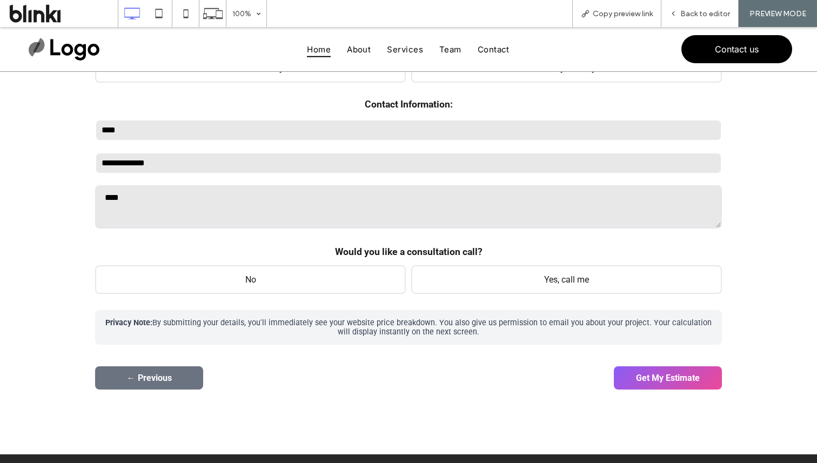
click at [648, 393] on div "1 2 3 4 5 General Overview Please answer the questions below so we can get a be…" at bounding box center [408, 149] width 648 height 503
click at [648, 385] on button "Get My Estimate" at bounding box center [668, 376] width 108 height 23
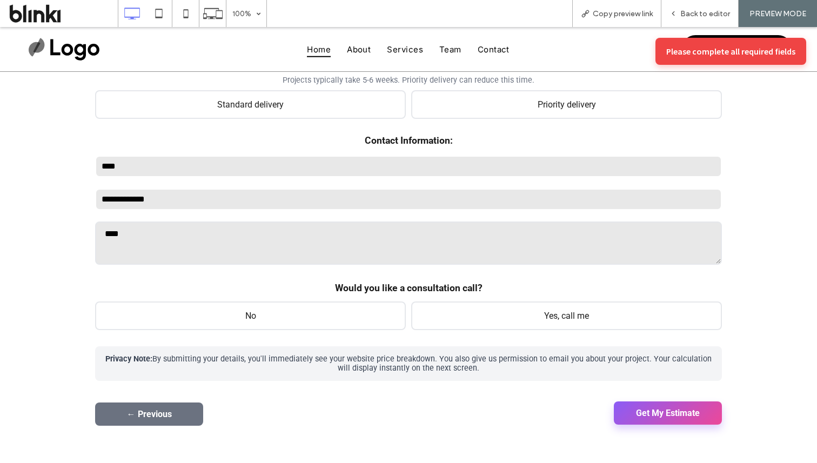
scroll to position [208, 0]
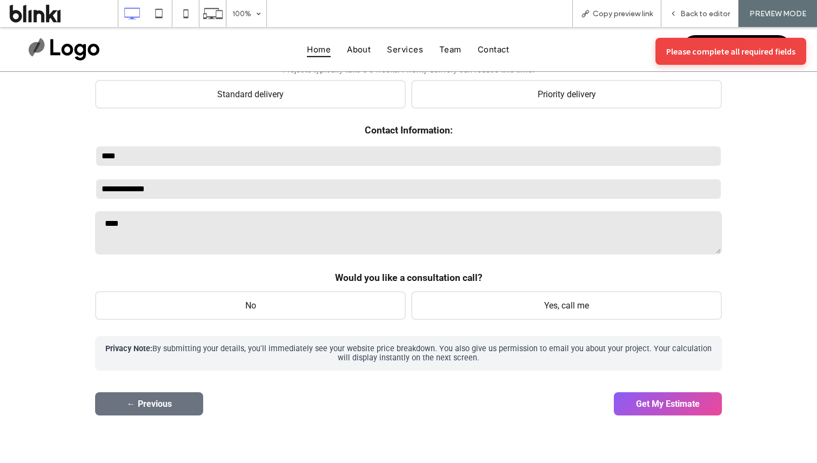
click at [680, 392] on form "General Overview Please answer the questions below so we can get a better under…" at bounding box center [408, 197] width 627 height 438
click at [680, 405] on button "Get My Estimate" at bounding box center [668, 402] width 108 height 23
